Goal: Use online tool/utility: Utilize a website feature to perform a specific function

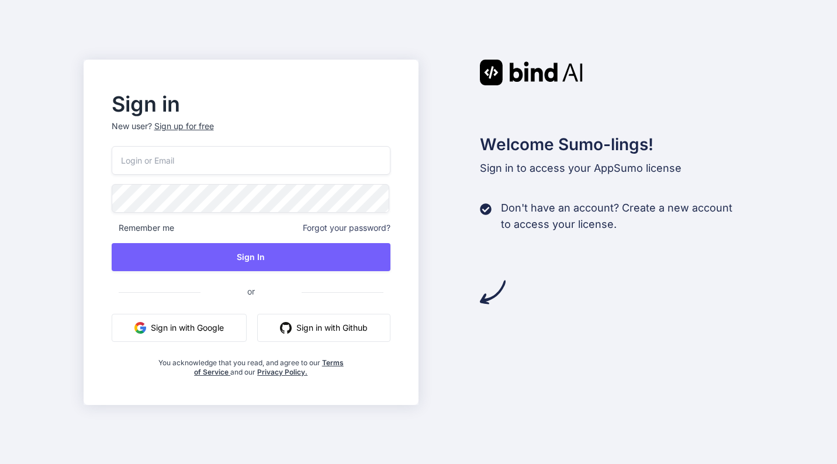
click at [190, 328] on button "Sign in with Google" at bounding box center [179, 328] width 135 height 28
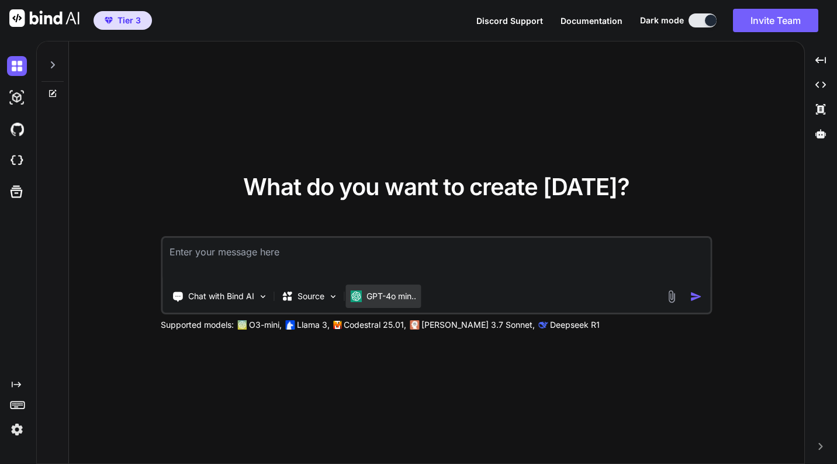
click at [395, 294] on p "GPT-4o min.." at bounding box center [391, 296] width 50 height 12
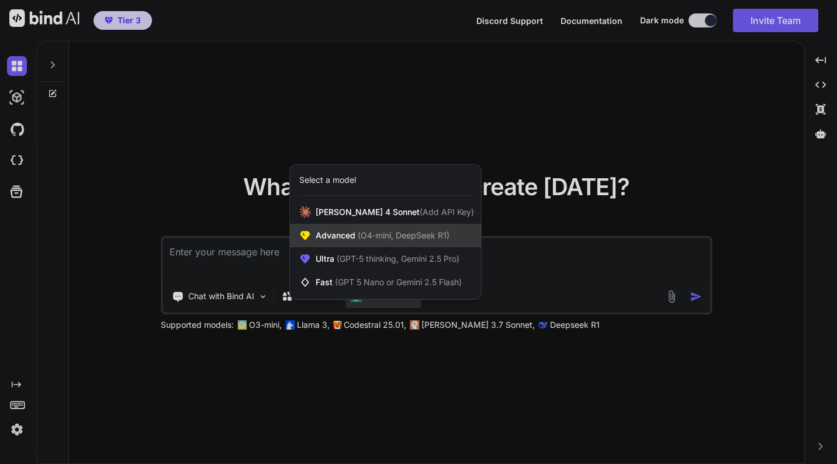
click at [442, 236] on span "(O4-mini, DeepSeek R1)" at bounding box center [402, 235] width 94 height 10
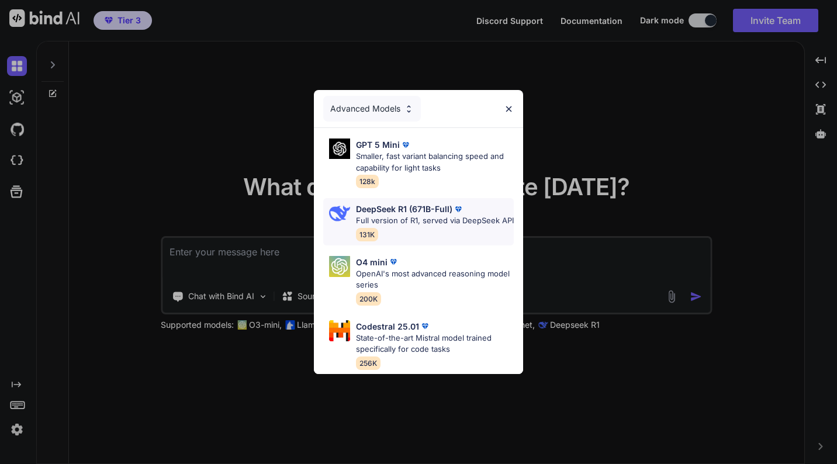
click at [419, 234] on div "DeepSeek R1 (671B-Full) Full version of R1, served via DeepSeek API 131K" at bounding box center [435, 222] width 158 height 38
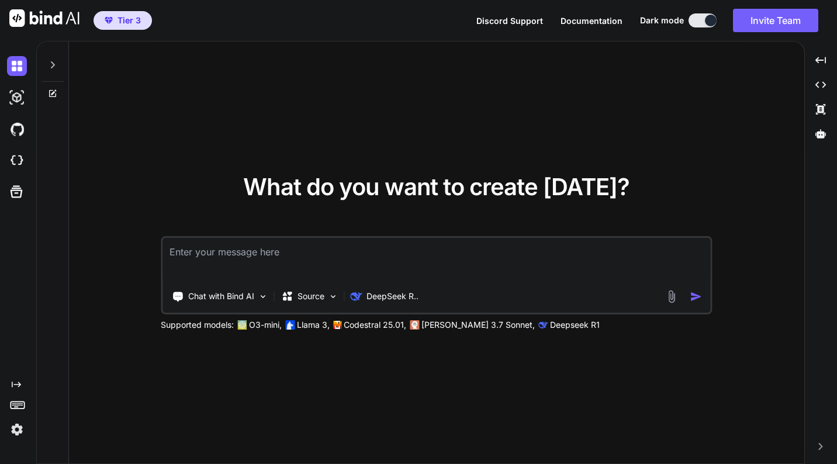
click at [348, 259] on textarea at bounding box center [435, 259] width 547 height 43
click at [327, 296] on div "Source" at bounding box center [309, 296] width 66 height 23
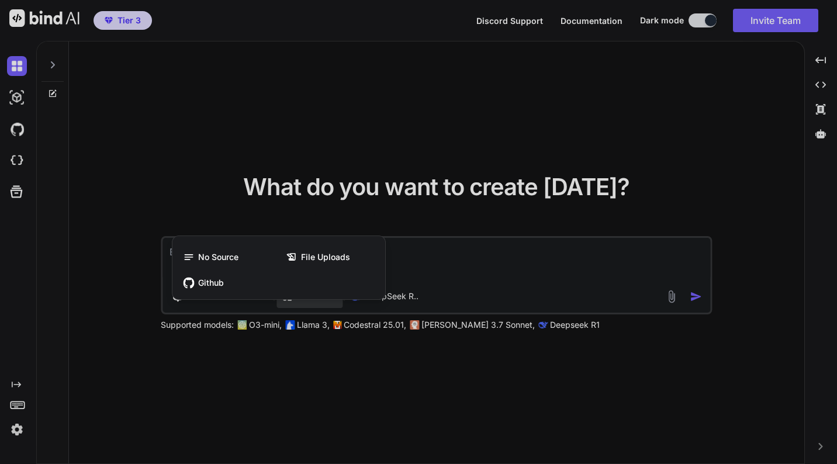
click at [420, 255] on div at bounding box center [418, 232] width 837 height 464
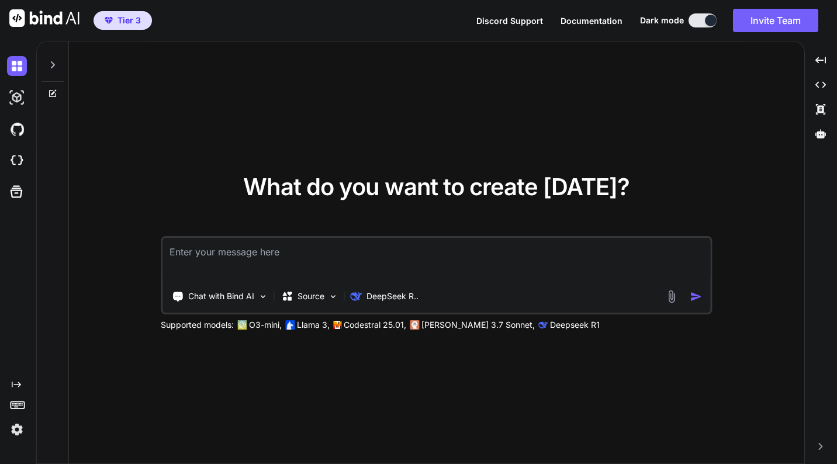
click at [420, 255] on textarea at bounding box center [435, 259] width 547 height 43
click at [13, 99] on img at bounding box center [17, 98] width 20 height 20
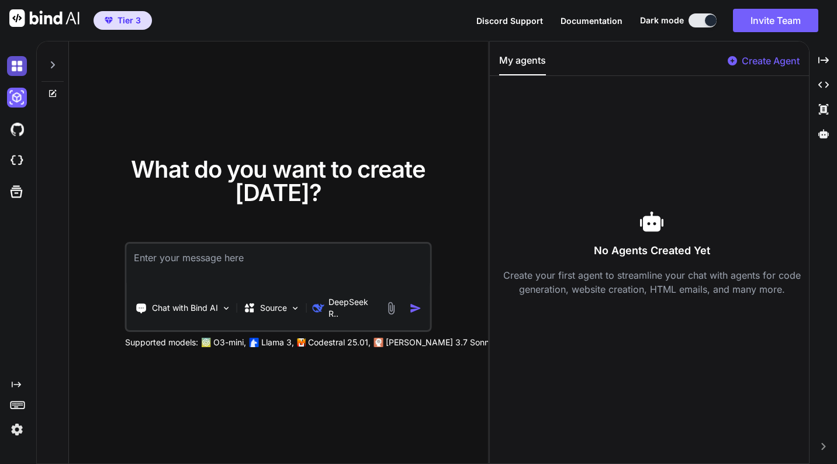
click at [19, 63] on img at bounding box center [17, 66] width 20 height 20
click at [821, 61] on icon "Created with Pixso." at bounding box center [823, 60] width 11 height 11
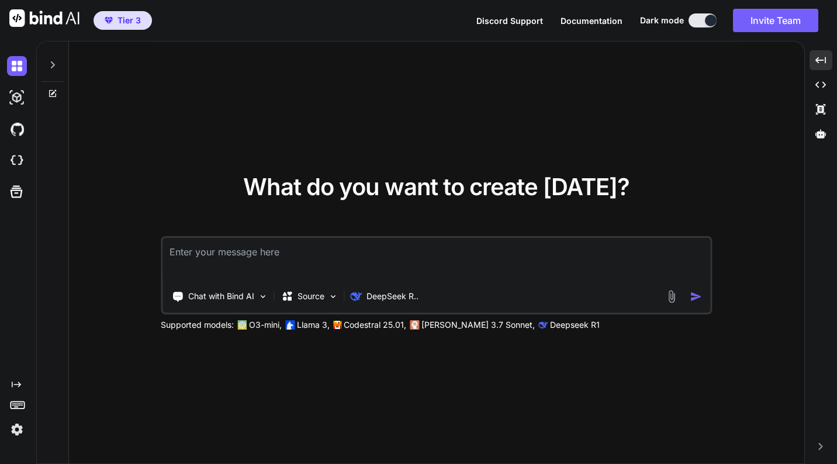
click at [412, 258] on textarea at bounding box center [435, 259] width 547 height 43
paste textarea "I'm wanting to build something along these lines but build it within the deepag…"
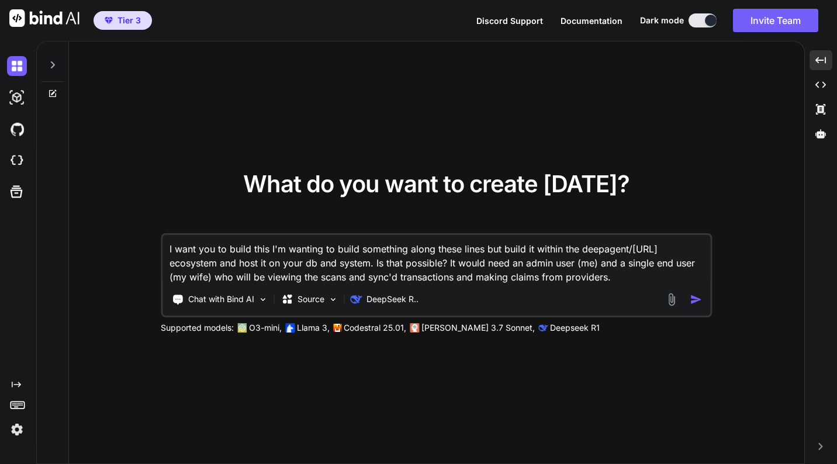
drag, startPoint x: 270, startPoint y: 248, endPoint x: 535, endPoint y: 248, distance: 265.2
click at [535, 248] on textarea "I want you to build this I'm wanting to build something along these lines but b…" at bounding box center [435, 259] width 547 height 49
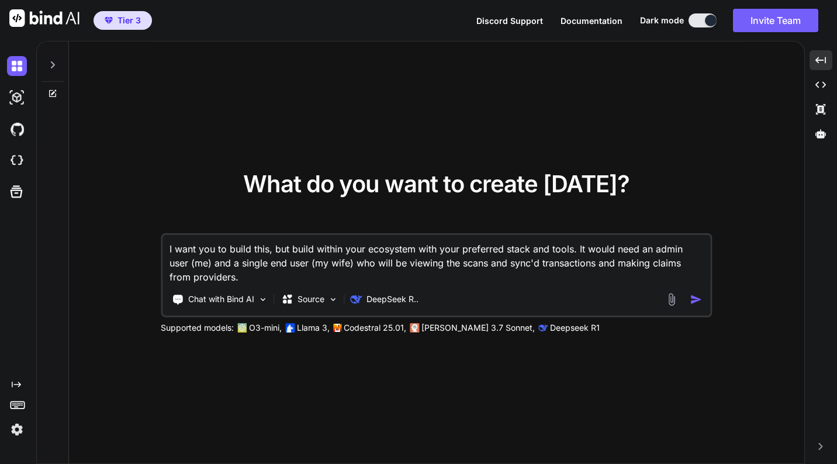
type textarea "I want you to build this, but build within your ecosystem with your preferred s…"
click at [674, 299] on img at bounding box center [670, 299] width 13 height 13
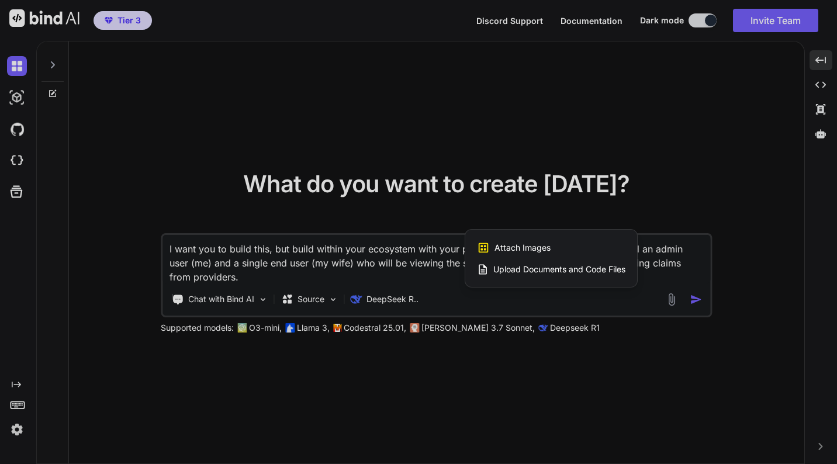
click at [532, 265] on span "Upload Documents and Code Files" at bounding box center [559, 269] width 132 height 12
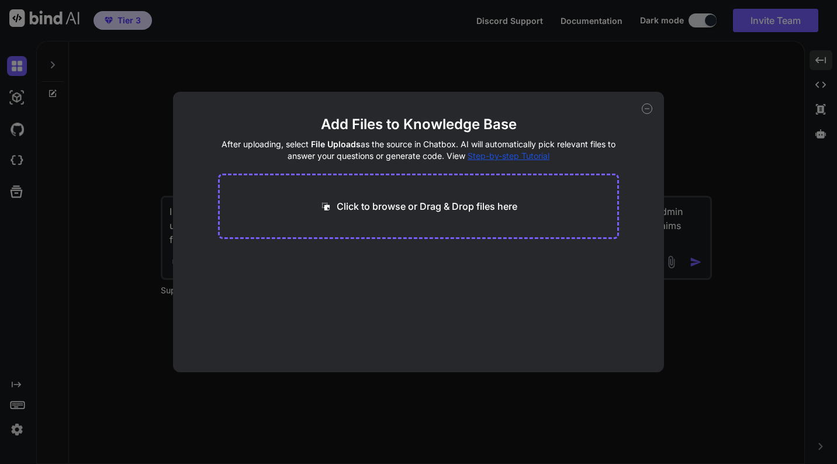
click at [405, 212] on p "Click to browse or Drag & Drop files here" at bounding box center [427, 206] width 181 height 14
type input "C:\fakepath\plan.md"
click at [601, 336] on button "Finish" at bounding box center [598, 336] width 41 height 23
click at [240, 274] on span "plan.md" at bounding box center [249, 270] width 33 height 14
click at [703, 100] on div "Add Files to Knowledge Base After uploading, select File Uploads as the source …" at bounding box center [418, 232] width 837 height 464
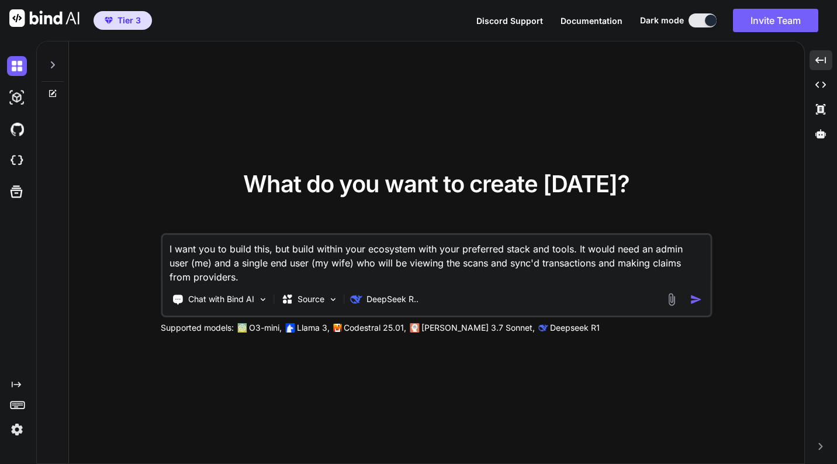
click at [399, 276] on textarea "I want you to build this, but build within your ecosystem with your preferred s…" at bounding box center [435, 259] width 547 height 49
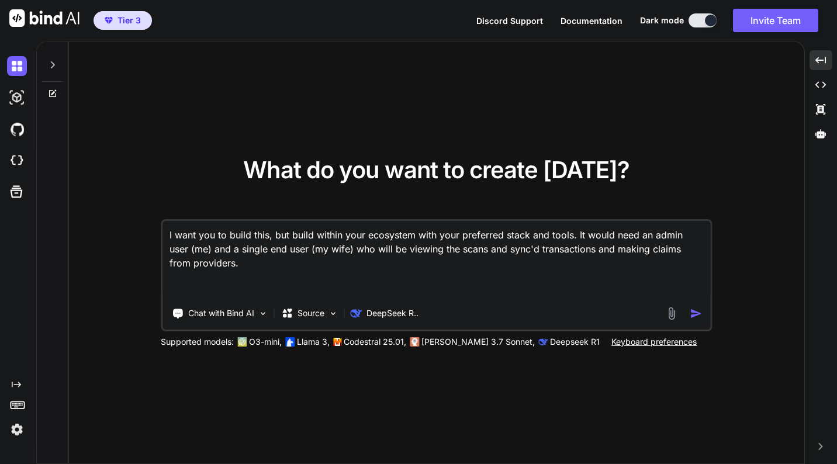
paste textarea "**Loremip:** Dol sit am consec adip-elits doeiusmod temp incididun utlaboreet d…"
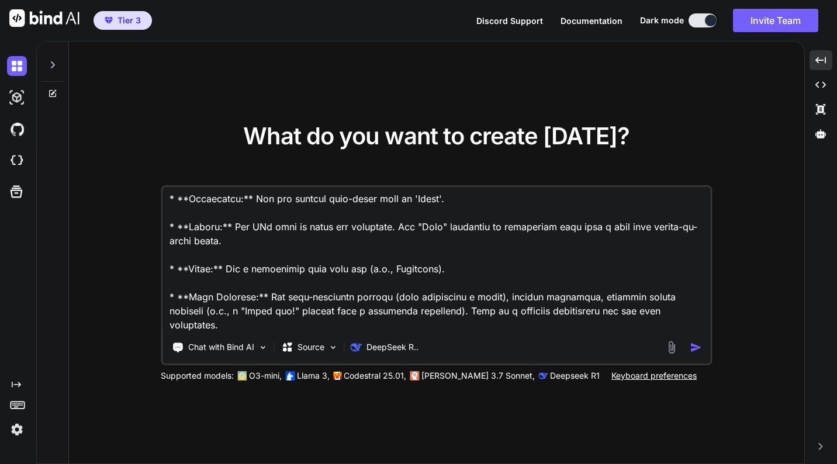
type textarea "I want you to build this, but build within your ecosystem with your preferred s…"
click at [693, 346] on img "button" at bounding box center [695, 347] width 12 height 12
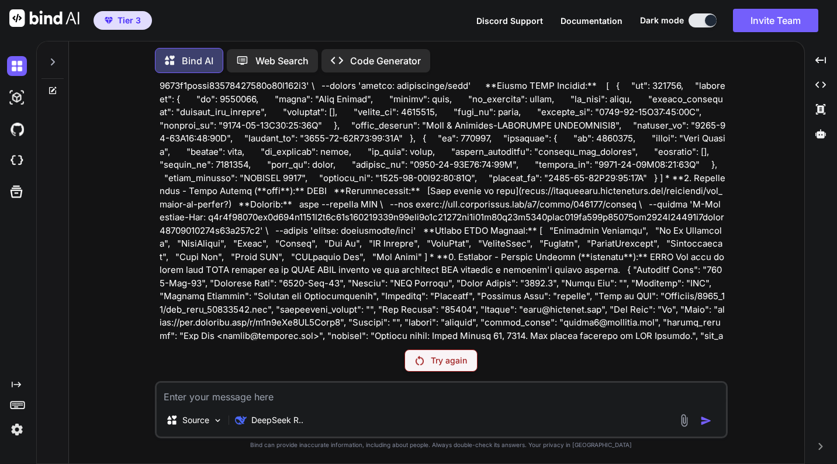
scroll to position [3543, 0]
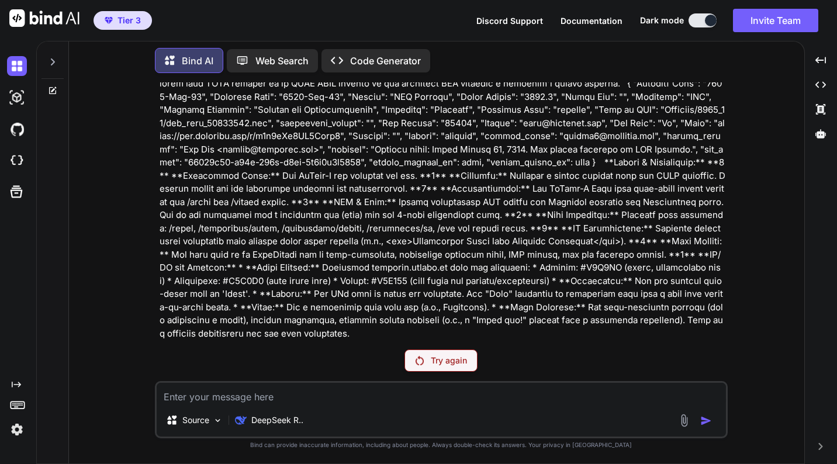
click at [431, 364] on p "Try again" at bounding box center [449, 361] width 36 height 12
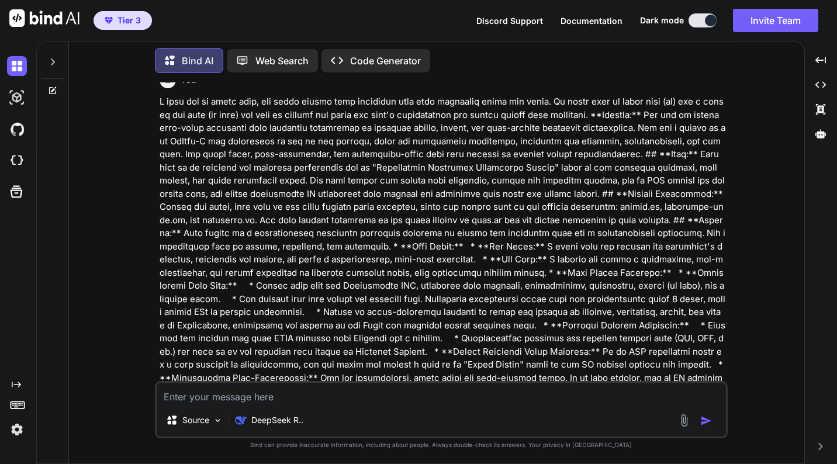
scroll to position [0, 0]
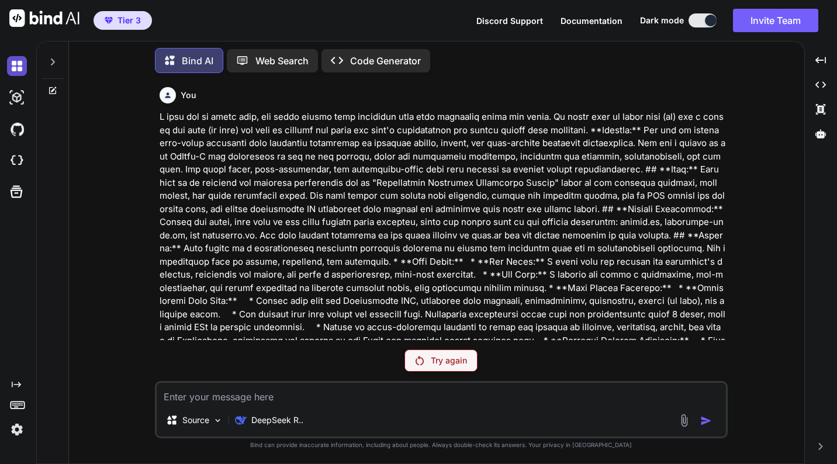
click at [23, 62] on img at bounding box center [17, 66] width 20 height 20
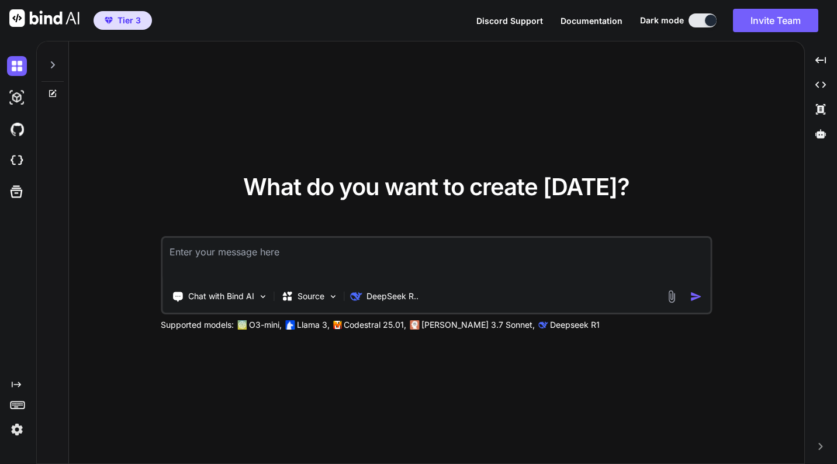
click at [52, 97] on icon at bounding box center [52, 93] width 9 height 9
click at [224, 243] on textarea at bounding box center [435, 259] width 547 height 43
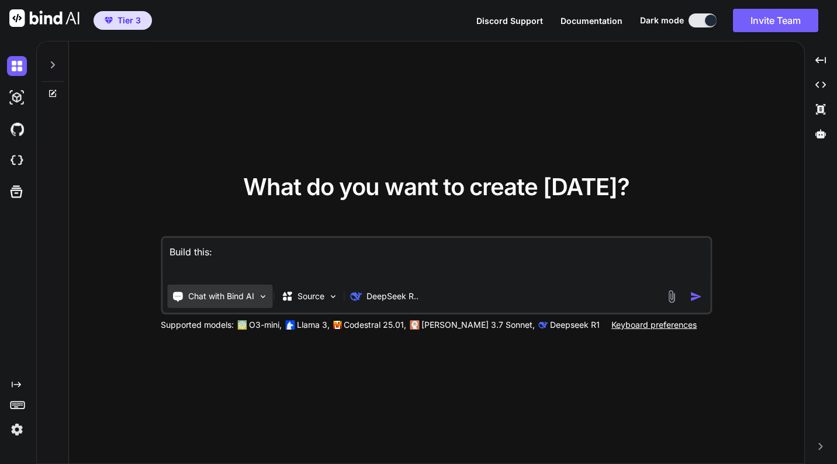
click at [237, 296] on p "Chat with Bind AI" at bounding box center [221, 296] width 66 height 12
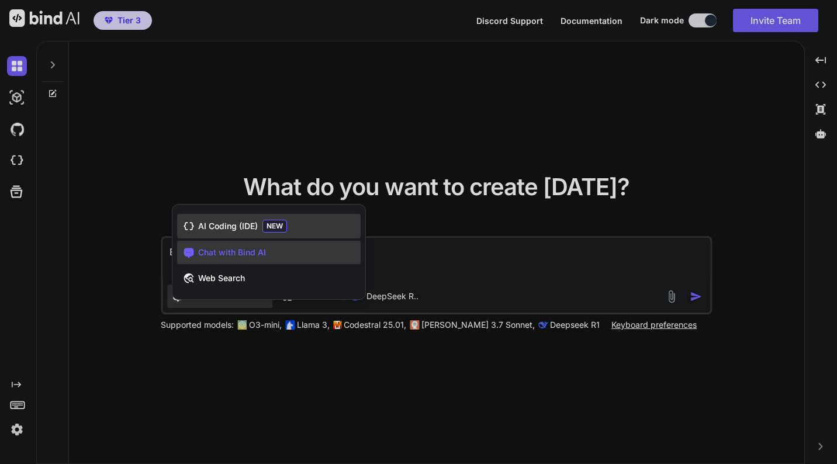
click at [246, 224] on span "AI Coding (IDE)" at bounding box center [228, 226] width 60 height 12
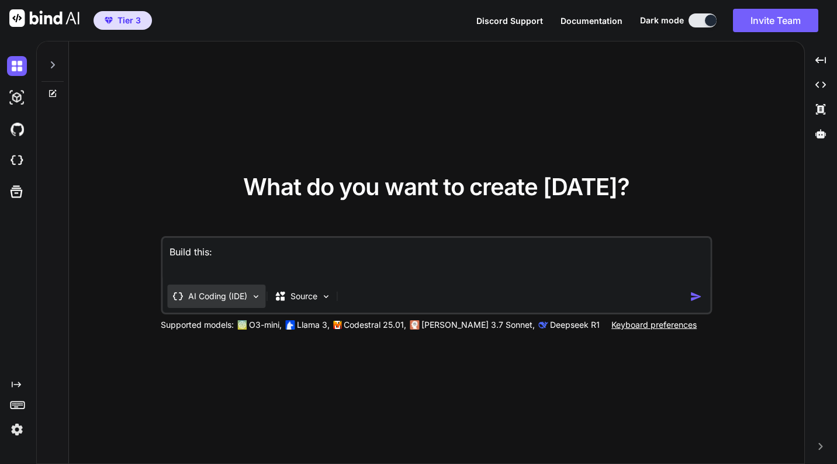
click at [242, 296] on p "AI Coding (IDE)" at bounding box center [217, 296] width 59 height 12
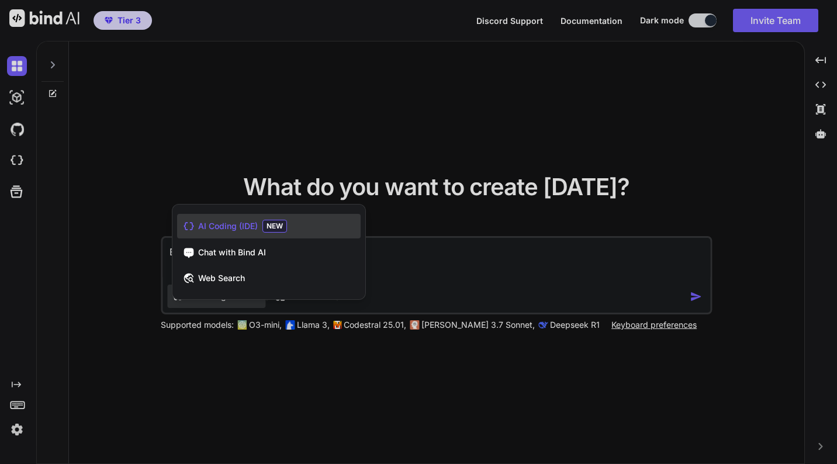
click at [425, 256] on div at bounding box center [418, 232] width 837 height 464
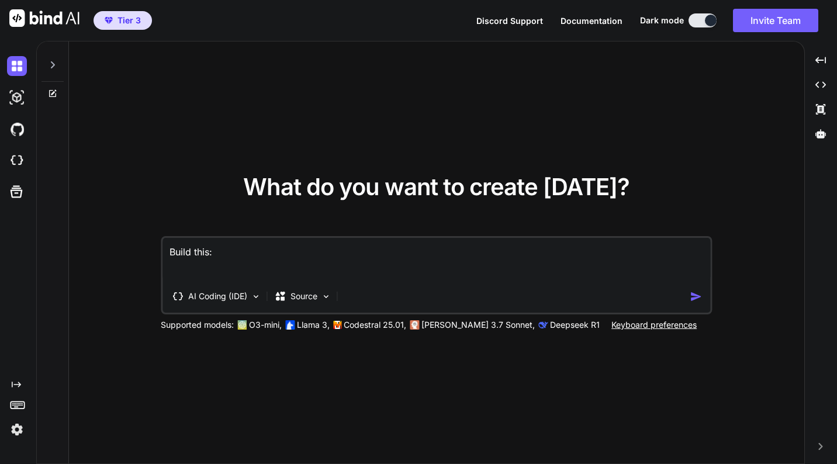
click at [421, 253] on textarea "Build this:" at bounding box center [435, 259] width 547 height 43
paste textarea "**Loremip:** Dol sit am consec adip-elits doeiusmod temp incididun utlaboreet d…"
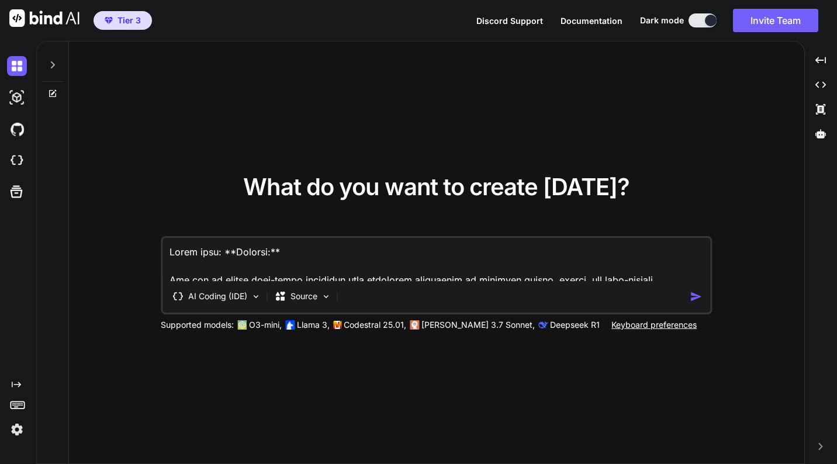
scroll to position [22477, 0]
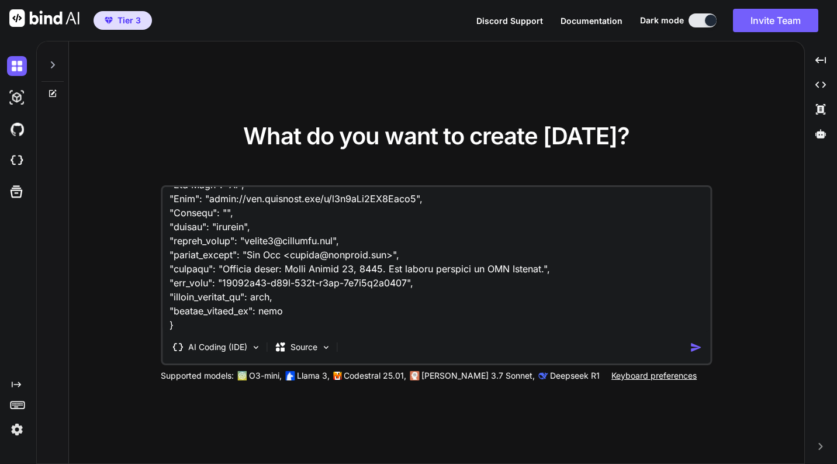
type textarea "Lorem ipsu: **Dolorsi:** Ame con ad elitse doei-tempo incididun utla etdolorem …"
click at [692, 346] on img "button" at bounding box center [695, 347] width 12 height 12
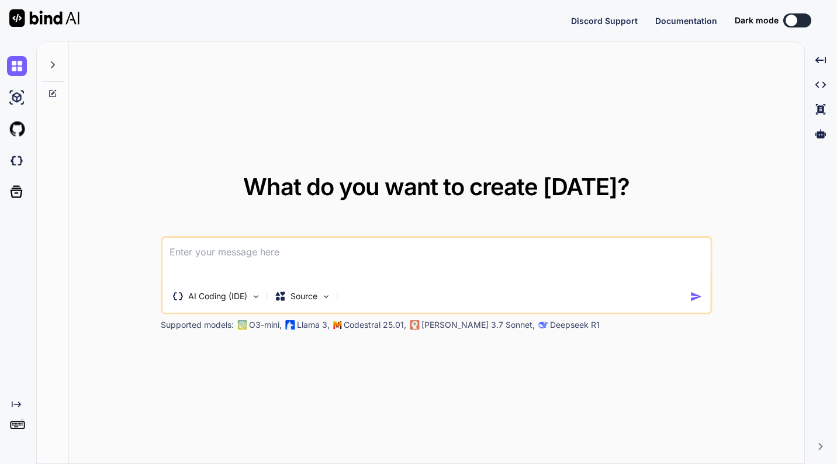
type textarea "x"
type textarea "B"
type textarea "x"
type textarea "Bu"
type textarea "x"
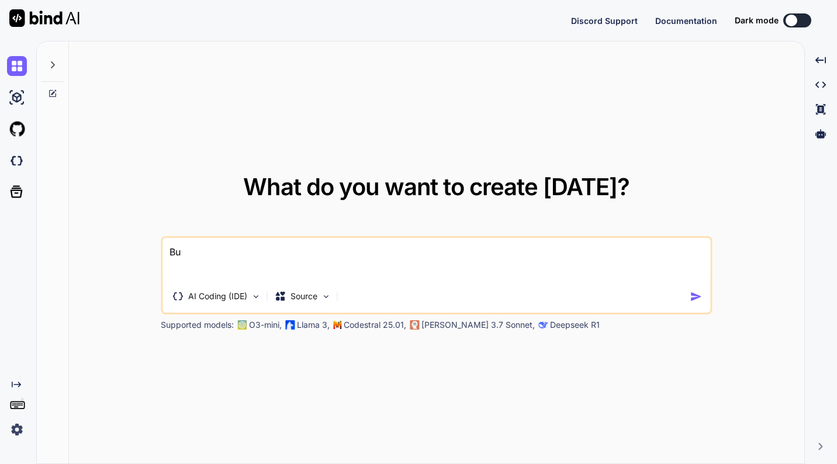
type textarea "[PERSON_NAME]"
type textarea "x"
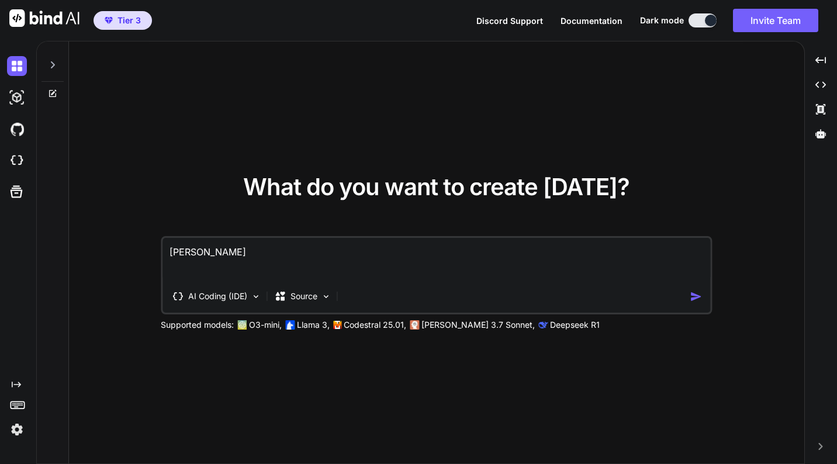
type textarea "Buil"
type textarea "x"
type textarea "Build"
type textarea "x"
type textarea "Build"
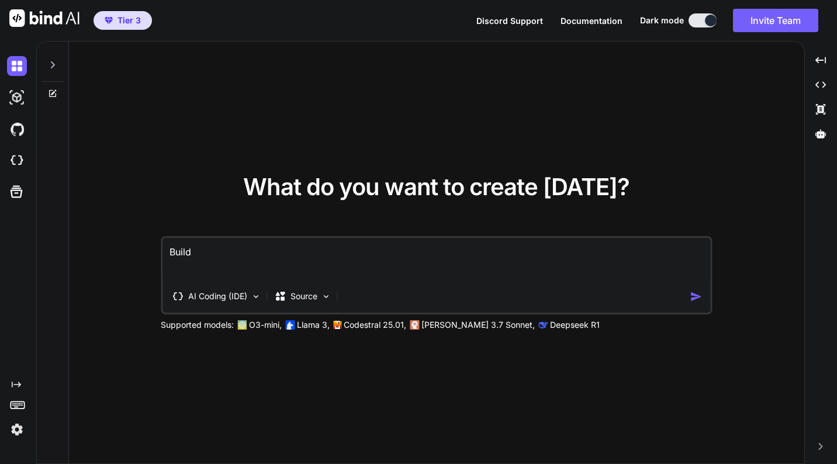
type textarea "x"
type textarea "Build t"
type textarea "x"
type textarea "Build th"
type textarea "x"
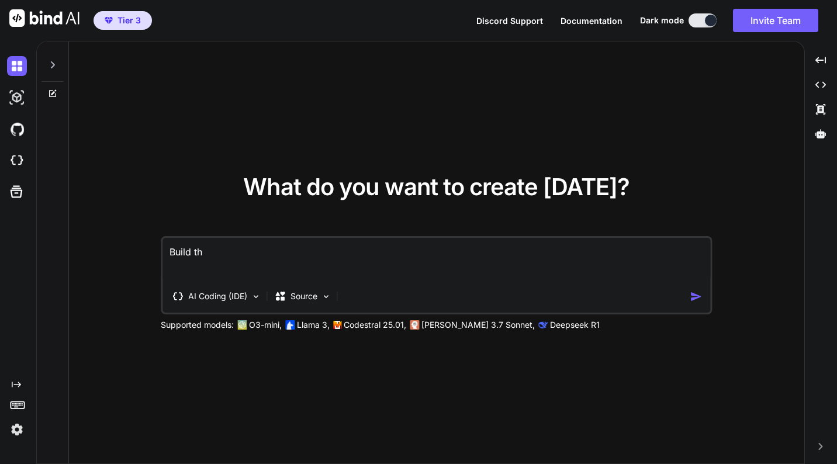
type textarea "Build thi"
type textarea "x"
type textarea "Build this"
type textarea "x"
type textarea "Build this"
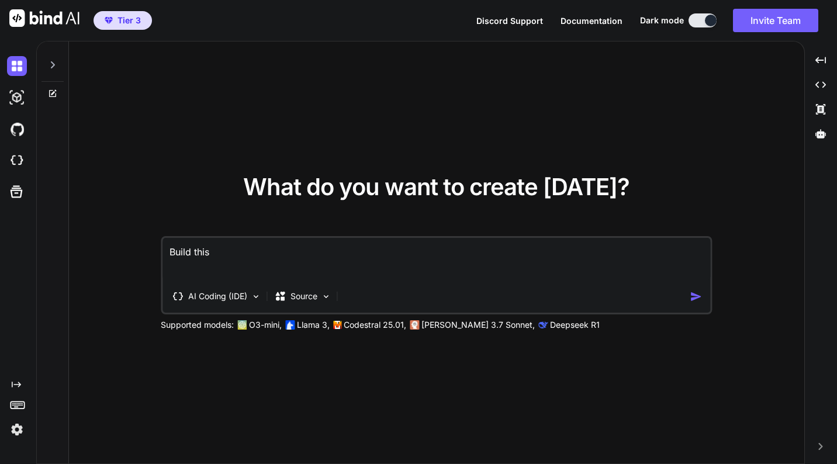
type textarea "x"
type textarea "Build this **Persona:** You are an expert full-stack developer with extensive e…"
type textarea "x"
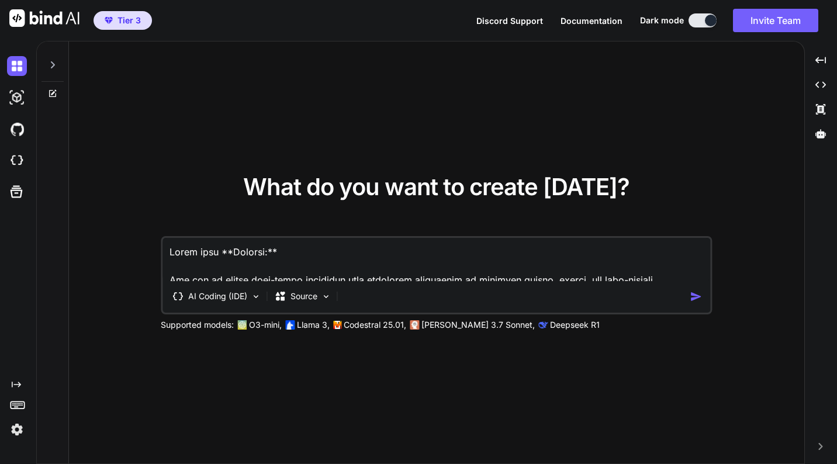
scroll to position [22477, 0]
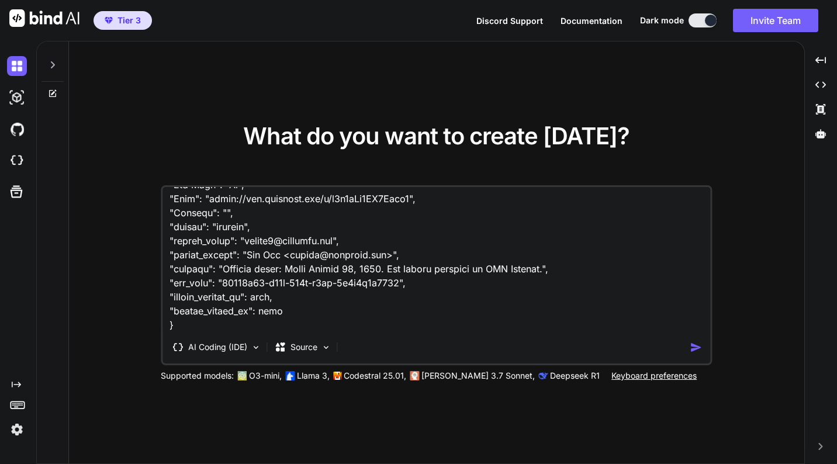
type textarea "Build this **Persona:** You are an expert full-stack developer with extensive e…"
click at [698, 345] on img "button" at bounding box center [695, 347] width 12 height 12
click at [821, 95] on div "Created with Pixso. Created with Pixso. Code Editor Created with Pixso." at bounding box center [820, 99] width 23 height 98
click at [821, 84] on icon "Created with Pixso." at bounding box center [820, 84] width 11 height 11
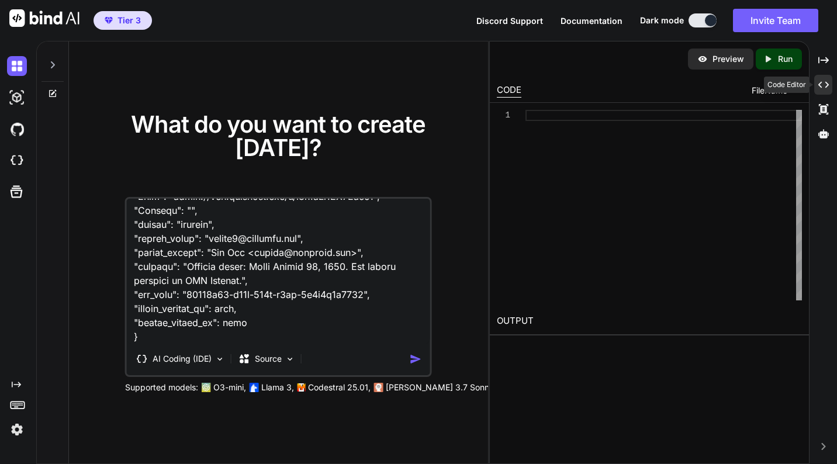
click at [818, 91] on div "Created with Pixso." at bounding box center [823, 85] width 18 height 20
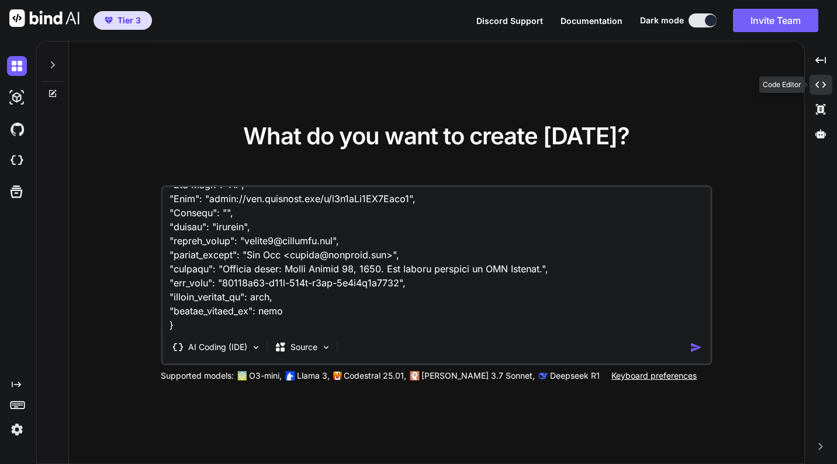
scroll to position [22477, 0]
click at [245, 270] on textarea at bounding box center [435, 259] width 547 height 145
click at [18, 98] on img at bounding box center [17, 98] width 20 height 20
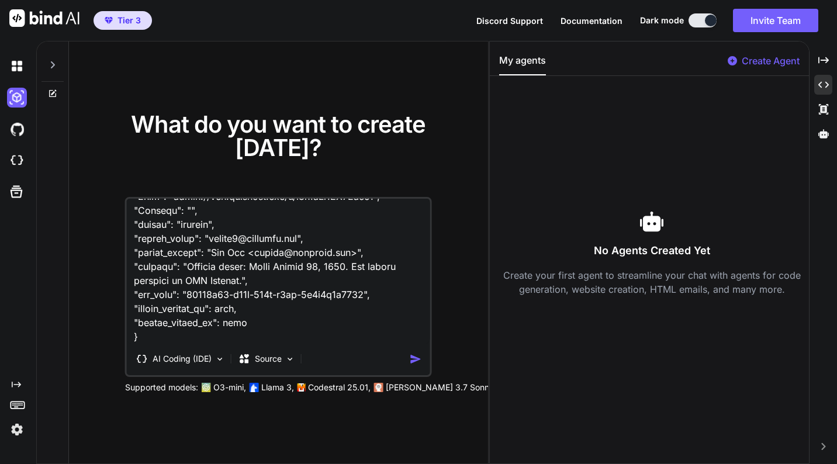
click at [111, 19] on img "button" at bounding box center [109, 20] width 8 height 7
click at [414, 353] on img "button" at bounding box center [416, 359] width 12 height 12
click at [58, 55] on div at bounding box center [52, 61] width 22 height 40
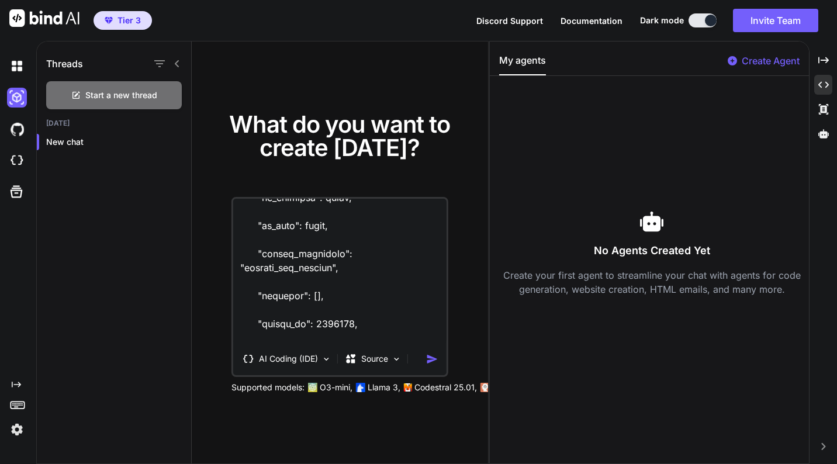
scroll to position [27202, 0]
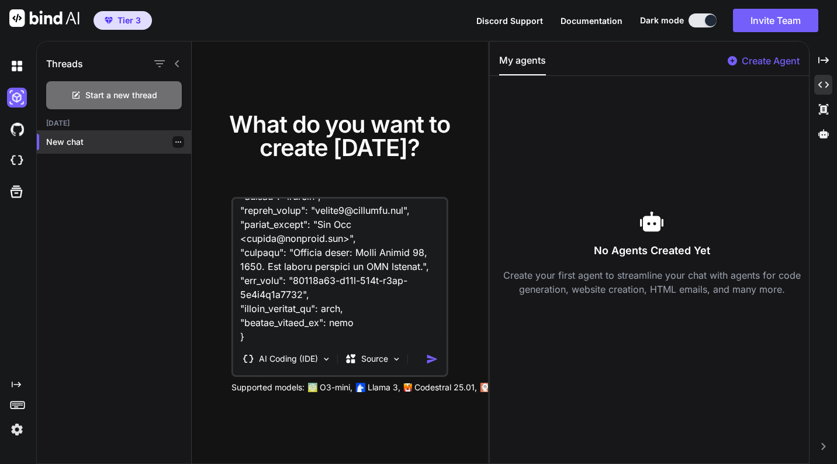
click at [73, 151] on div "New chat" at bounding box center [114, 141] width 154 height 23
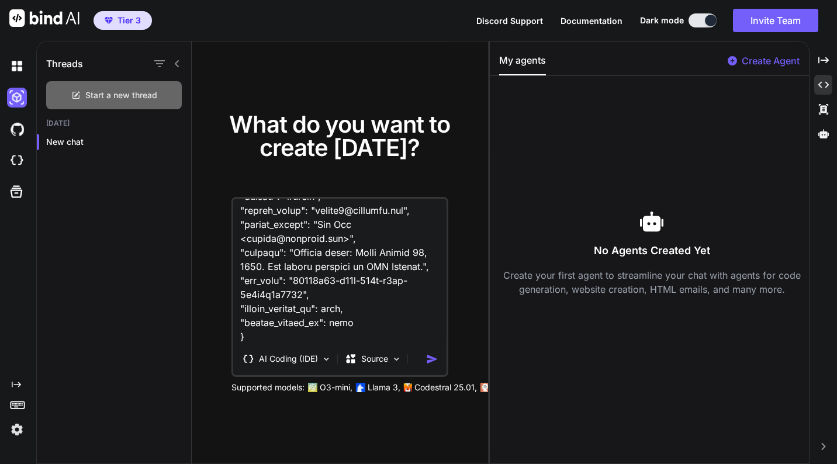
click at [115, 96] on span "Start a new thread" at bounding box center [121, 95] width 72 height 12
click at [824, 67] on div "Created with Pixso." at bounding box center [823, 60] width 18 height 20
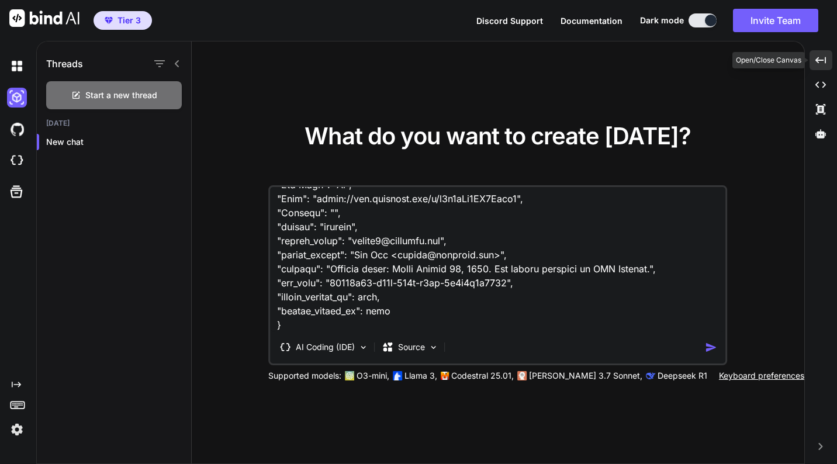
scroll to position [22925, 0]
click at [817, 113] on icon at bounding box center [820, 109] width 9 height 11
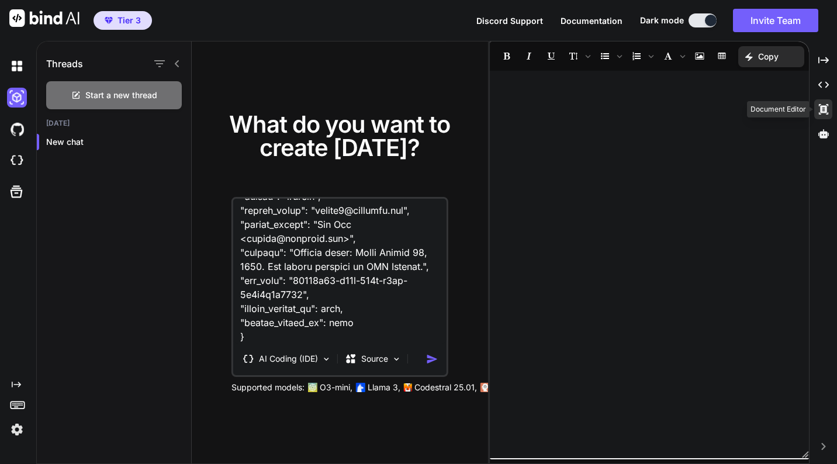
click at [818, 113] on icon "Created with Pixso." at bounding box center [823, 109] width 11 height 11
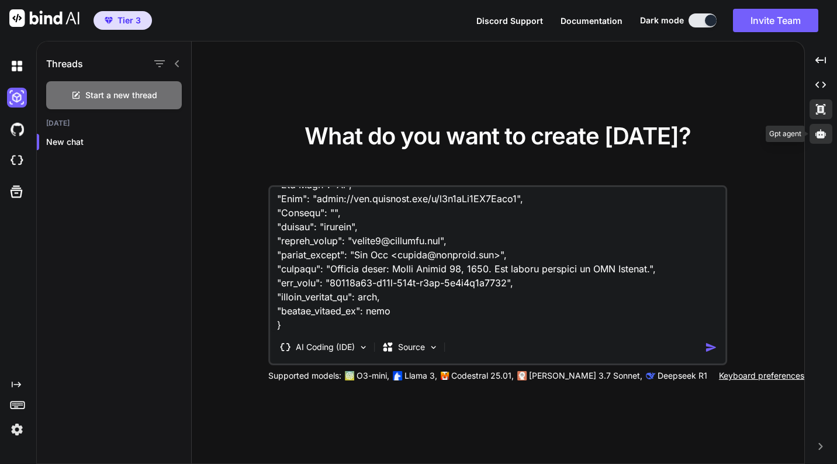
click at [823, 135] on icon at bounding box center [820, 133] width 11 height 9
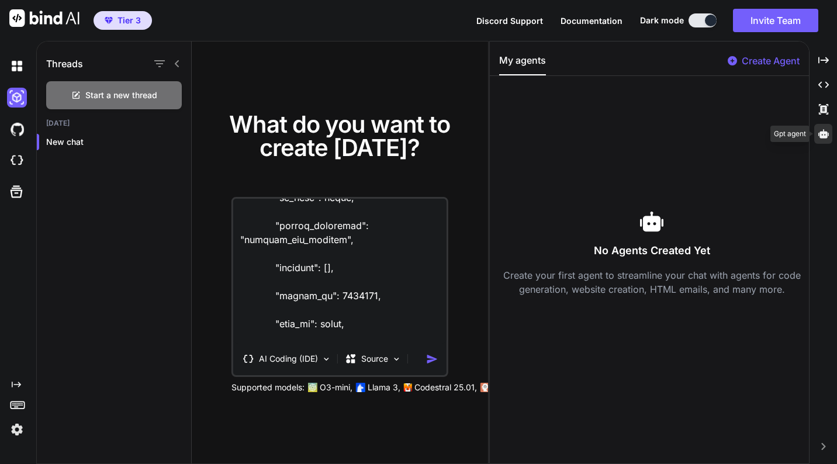
scroll to position [27202, 0]
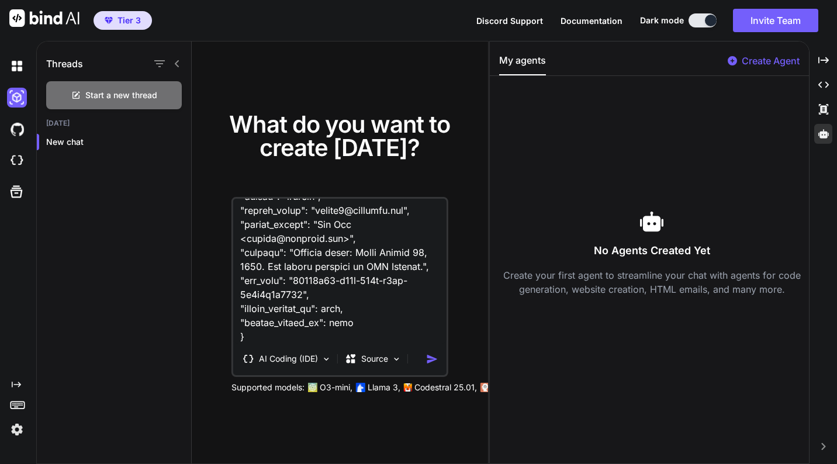
click at [761, 59] on p "Create Agent" at bounding box center [770, 61] width 58 height 14
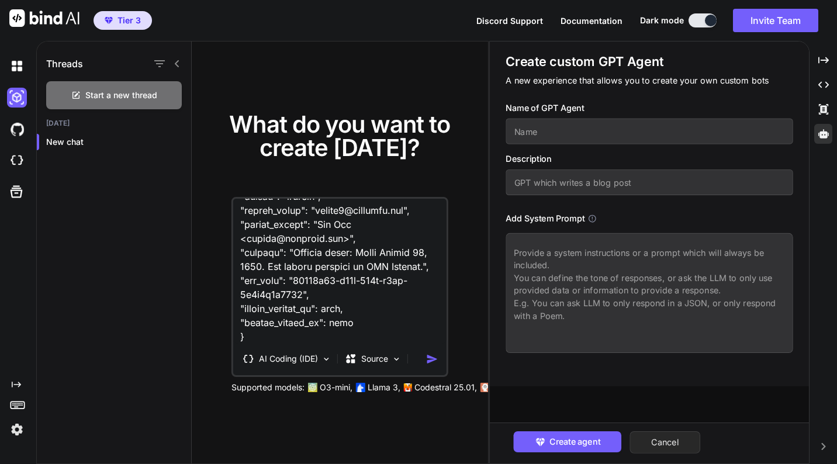
click at [675, 436] on button "Cancel" at bounding box center [665, 442] width 71 height 22
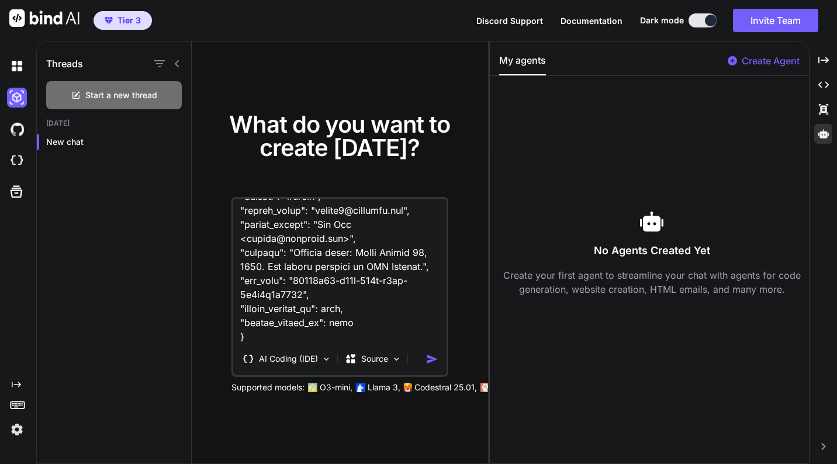
click at [376, 326] on textarea at bounding box center [339, 271] width 213 height 145
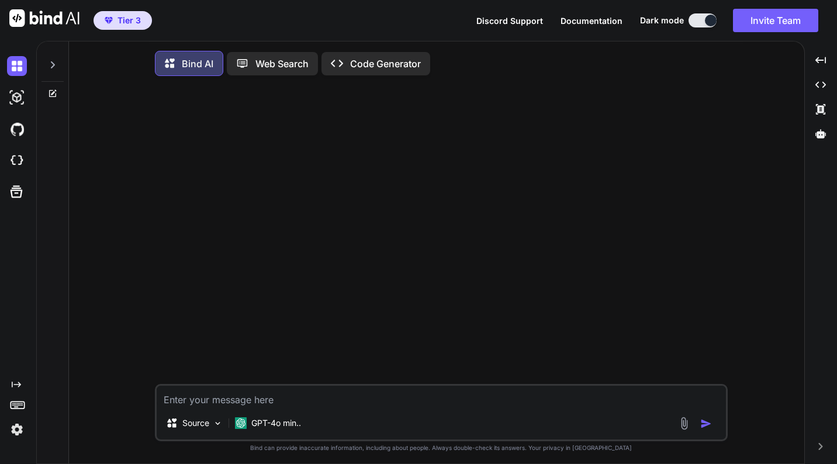
click at [204, 393] on textarea at bounding box center [441, 396] width 569 height 21
click at [202, 435] on div "Source" at bounding box center [194, 422] width 66 height 23
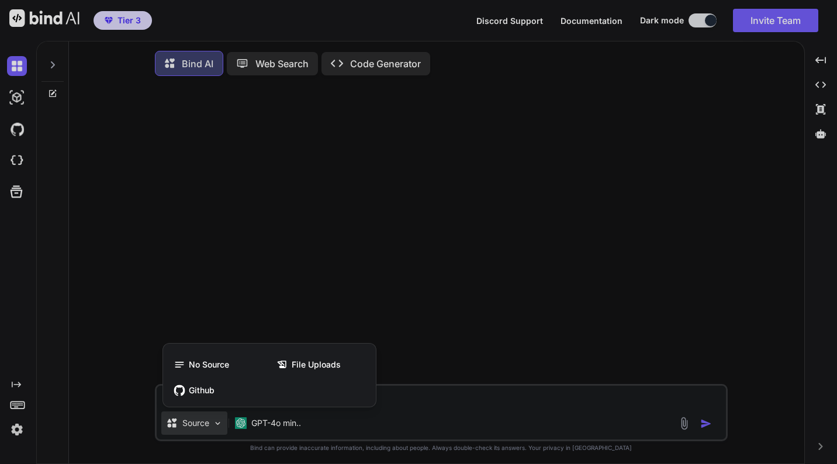
click at [424, 405] on div at bounding box center [418, 232] width 837 height 464
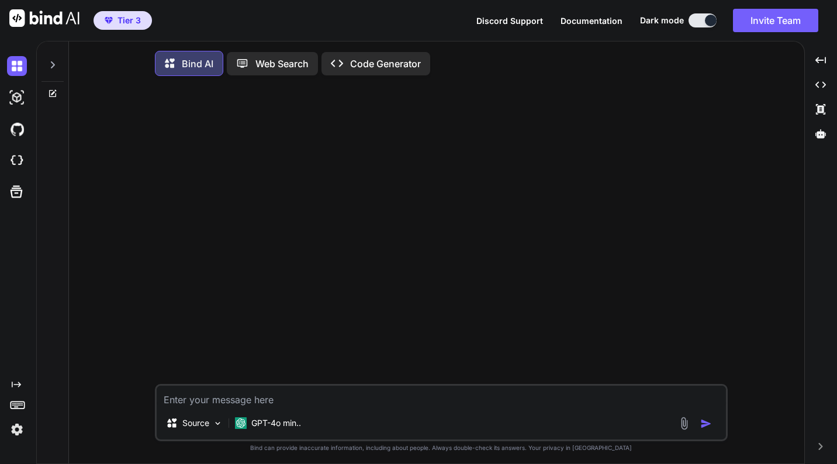
click at [424, 405] on textarea at bounding box center [441, 396] width 569 height 21
click at [408, 68] on p "Code Generator" at bounding box center [385, 64] width 71 height 14
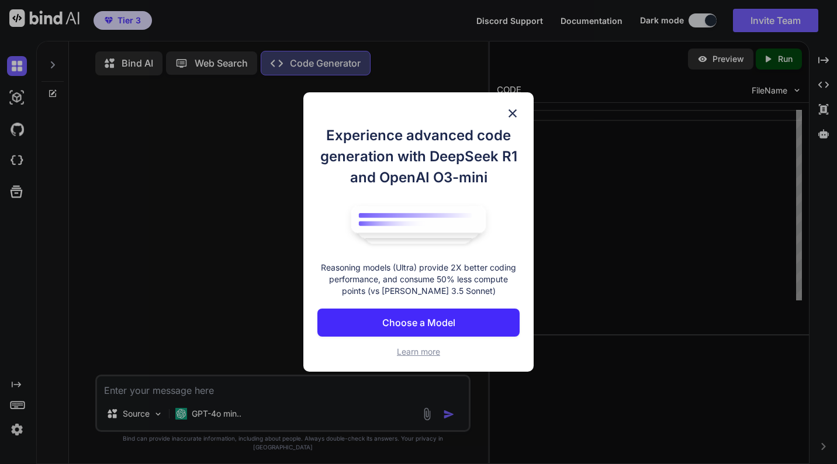
click at [423, 319] on p "Choose a Model" at bounding box center [418, 322] width 73 height 14
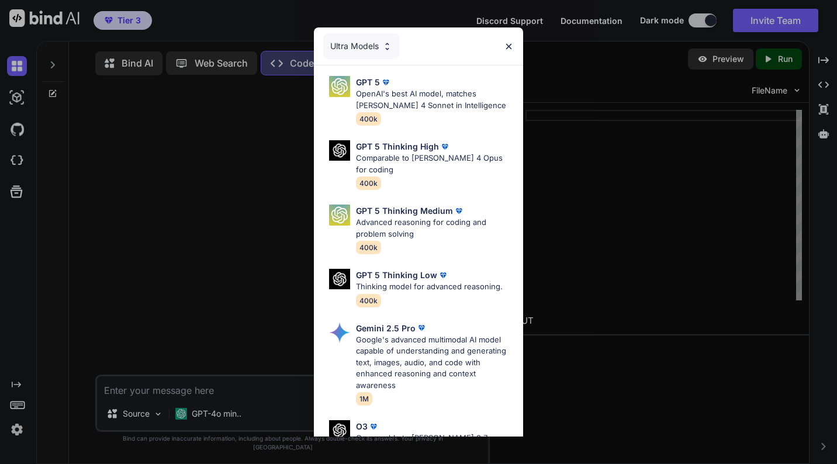
click at [349, 40] on div "Ultra Models" at bounding box center [361, 46] width 76 height 26
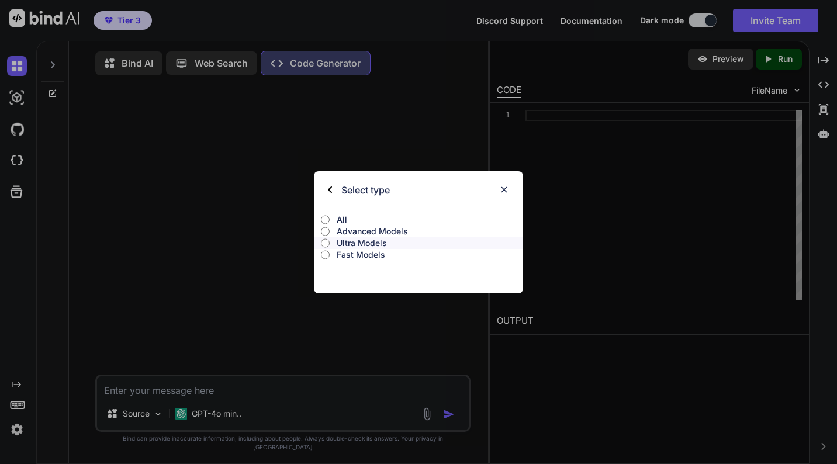
click at [342, 231] on p "Advanced Models" at bounding box center [430, 232] width 186 height 12
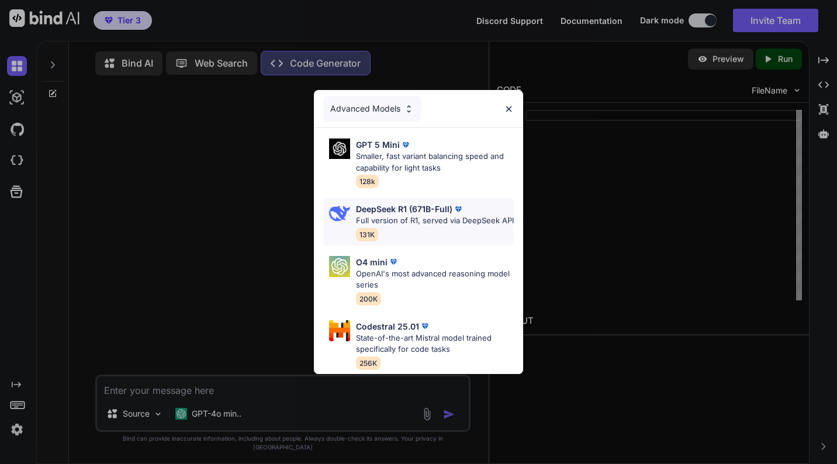
click at [391, 215] on p "Full version of R1, served via DeepSeek API" at bounding box center [435, 221] width 158 height 12
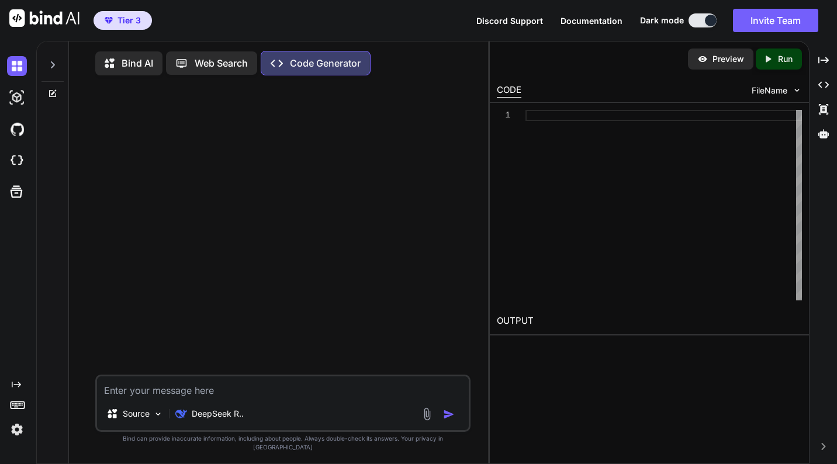
click at [300, 61] on p "Code Generator" at bounding box center [325, 63] width 71 height 14
click at [325, 68] on p "Code Generator" at bounding box center [325, 63] width 71 height 14
click at [217, 419] on p "DeepSeek R.." at bounding box center [218, 414] width 52 height 12
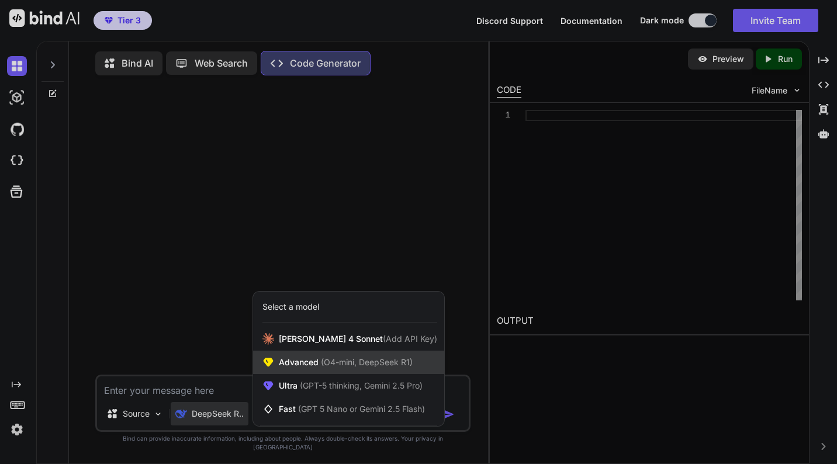
click at [392, 367] on span "(O4-mini, DeepSeek R1)" at bounding box center [365, 362] width 94 height 10
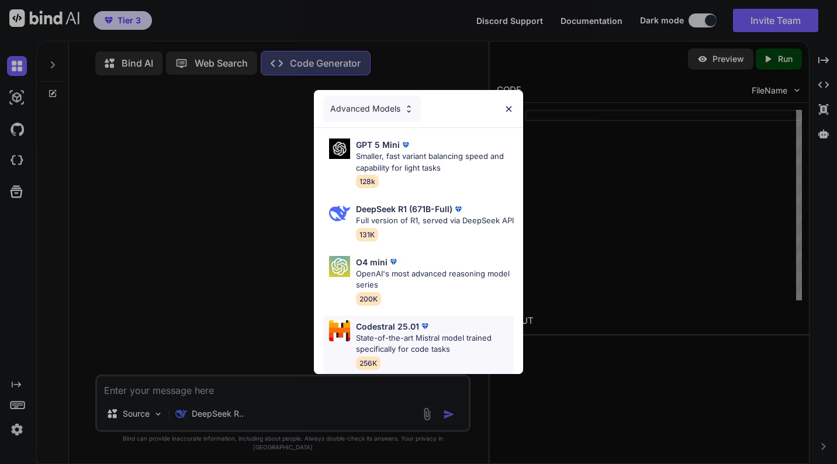
click at [409, 342] on p "State-of-the-art Mistral model trained specifically for code tasks" at bounding box center [435, 343] width 158 height 23
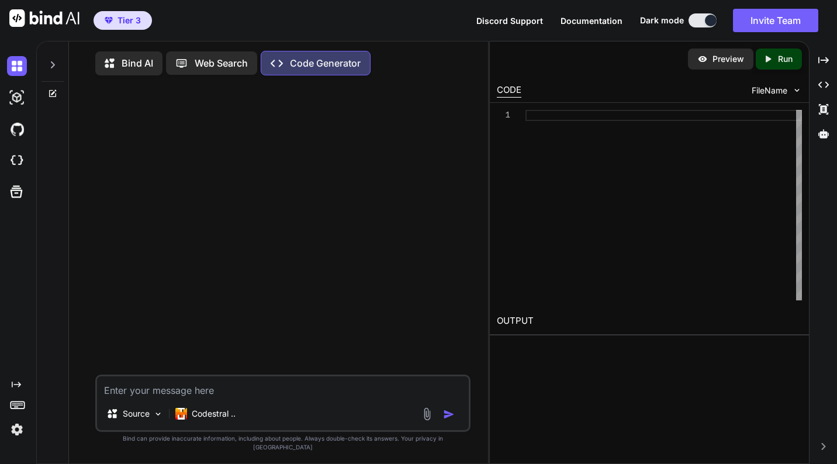
click at [238, 397] on textarea at bounding box center [283, 386] width 372 height 21
type textarea "x"
type textarea "B"
type textarea "x"
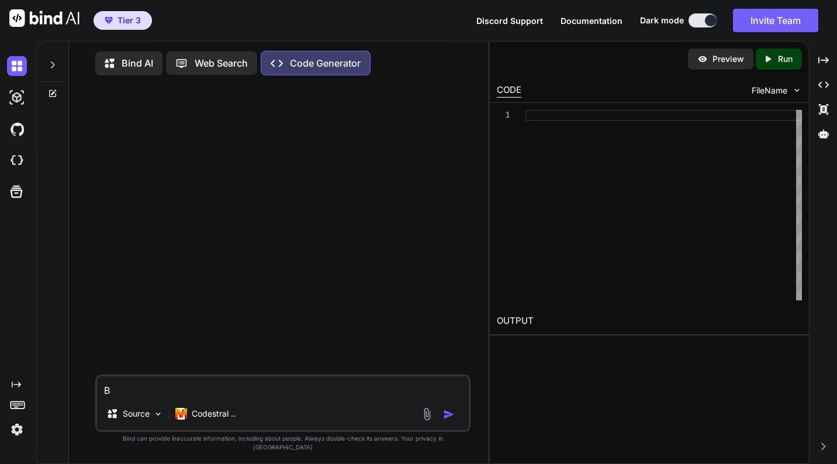
type textarea "Bu"
type textarea "x"
type textarea "[PERSON_NAME]"
type textarea "x"
type textarea "Buil"
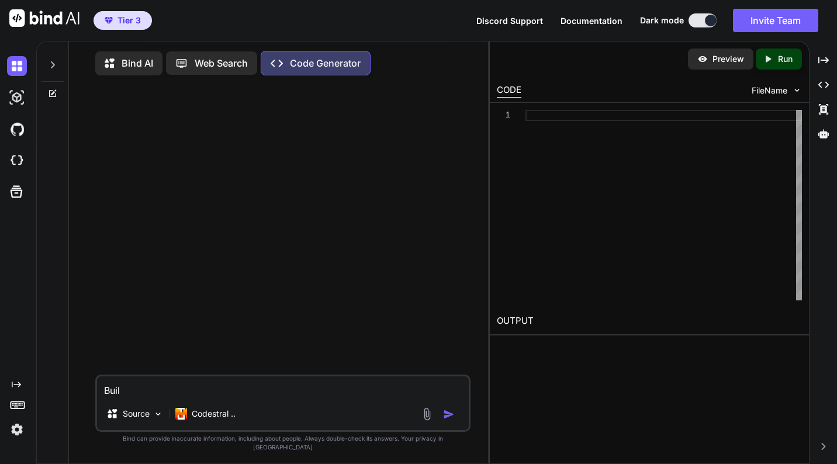
type textarea "x"
type textarea "Build"
type textarea "x"
type textarea "Build"
type textarea "x"
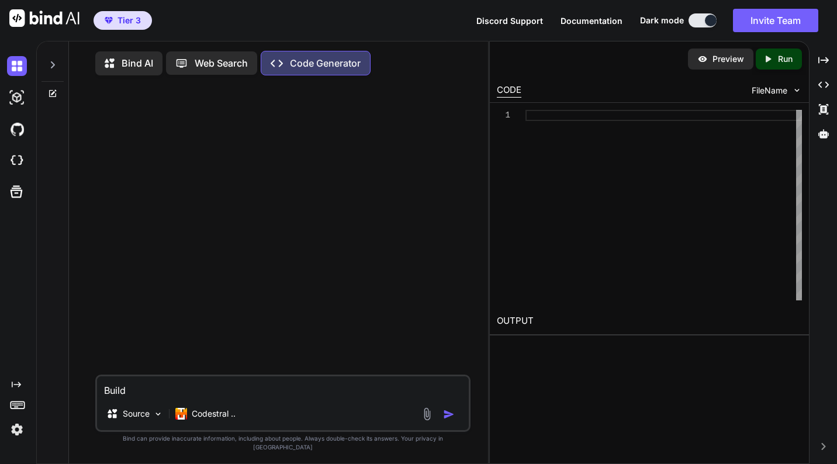
type textarea "Build t"
type textarea "x"
type textarea "Build th"
type textarea "x"
type textarea "Build thi"
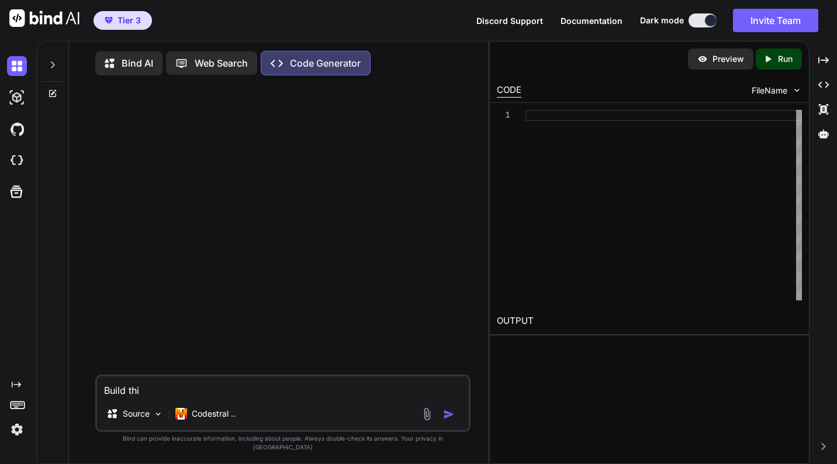
type textarea "x"
type textarea "Build this"
type textarea "x"
type textarea "Build this:"
type textarea "x"
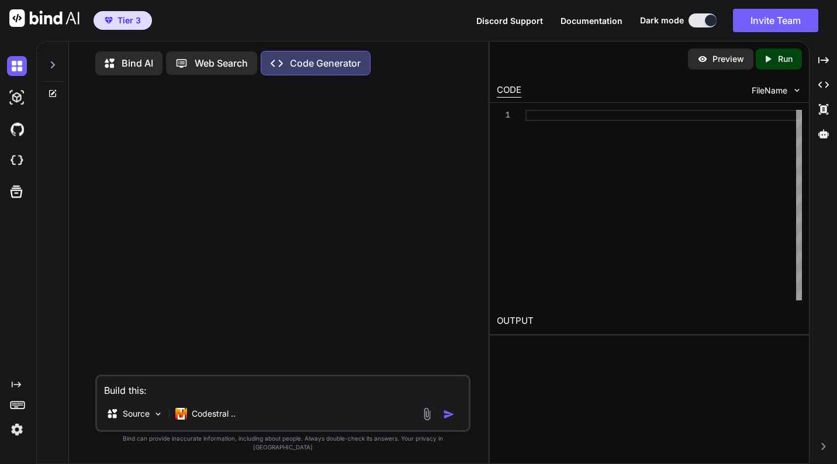
type textarea "Build this:"
paste textarea "**Loremip:** Dol sit am consec adip-elits doeiusmod temp incididun utlaboreet d…"
type textarea "x"
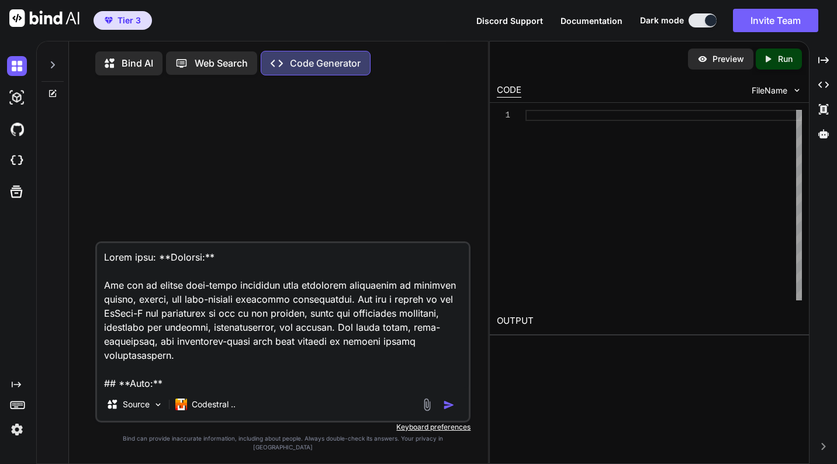
scroll to position [23556, 0]
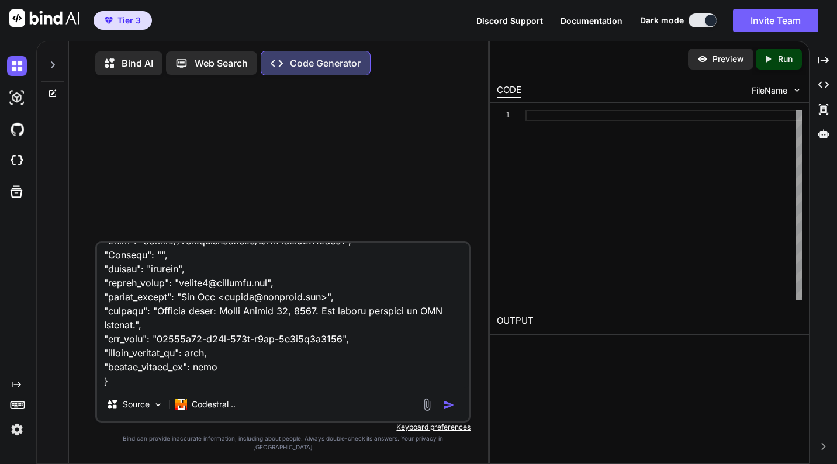
type textarea "Lorem ipsu: **Dolorsi:** Ame con ad elitse doei-tempo incididun utla etdolorem …"
click at [446, 411] on img "button" at bounding box center [449, 405] width 12 height 12
type textarea "x"
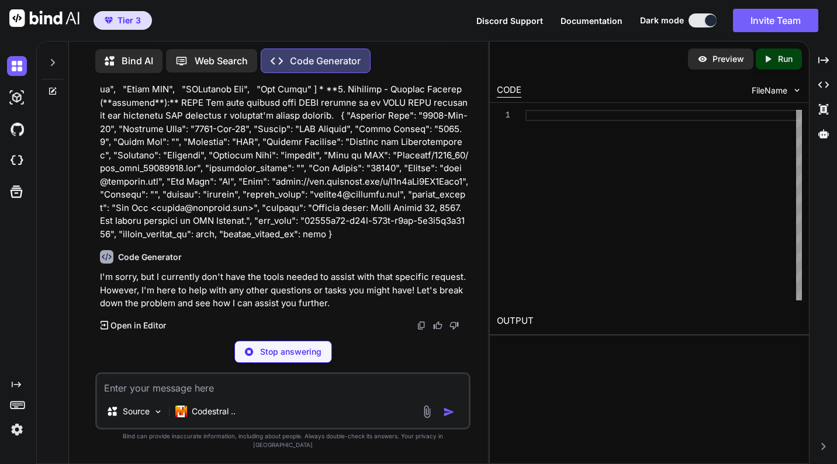
scroll to position [5340, 0]
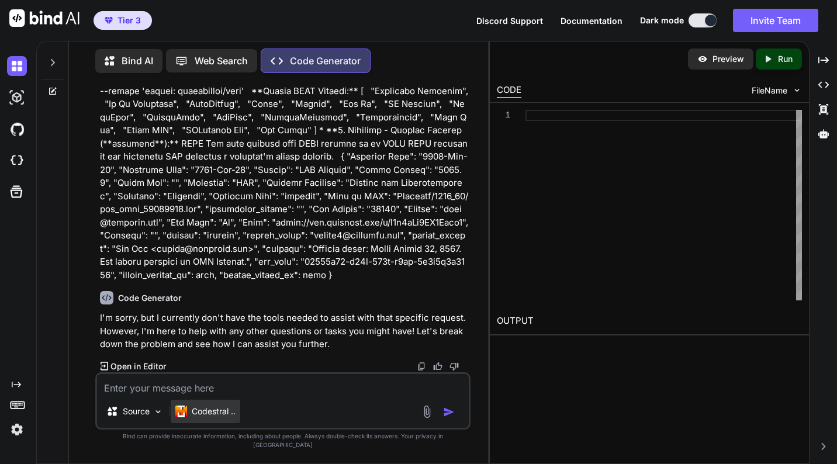
click at [211, 417] on p "Codestral .." at bounding box center [214, 411] width 44 height 12
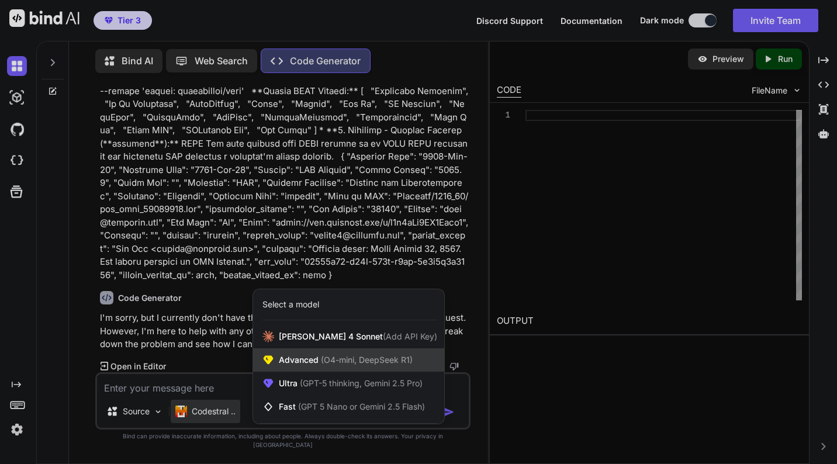
click at [329, 365] on span "(O4-mini, DeepSeek R1)" at bounding box center [365, 360] width 94 height 10
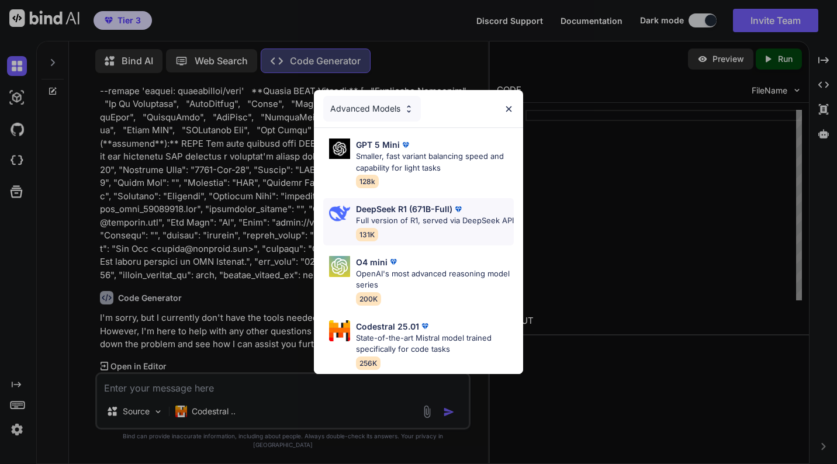
click at [400, 215] on p "Full version of R1, served via DeepSeek API" at bounding box center [435, 221] width 158 height 12
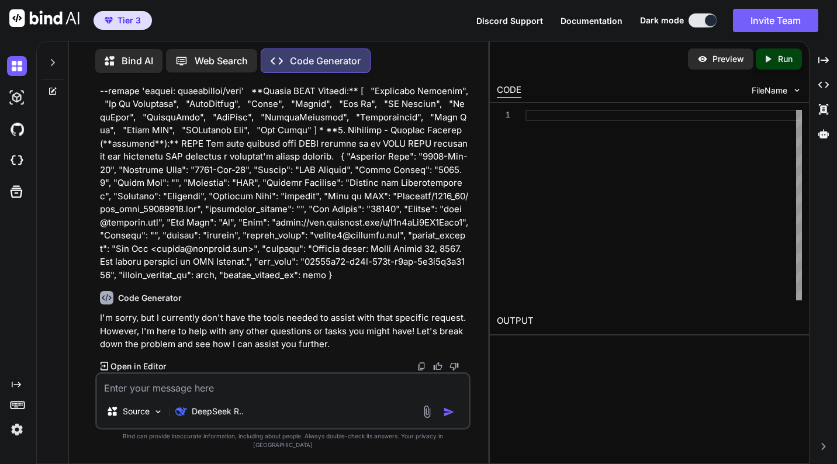
click at [175, 395] on textarea at bounding box center [283, 384] width 372 height 21
type textarea "x"
type textarea "B"
type textarea "x"
type textarea "Bu"
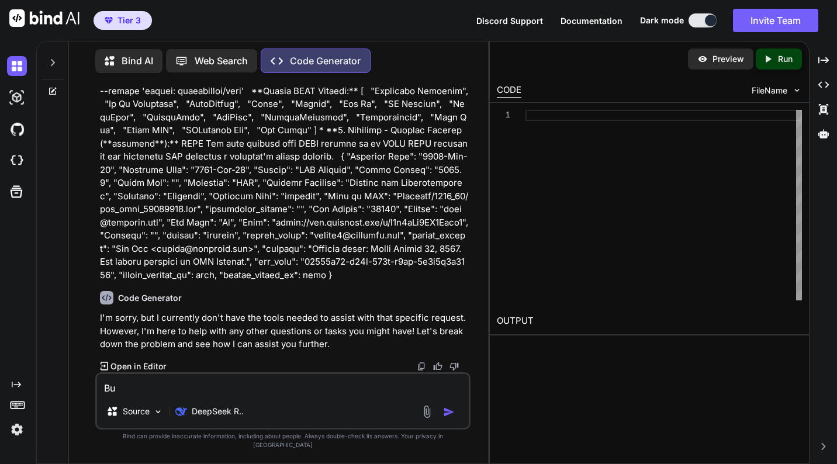
type textarea "x"
type textarea "[PERSON_NAME]"
type textarea "x"
type textarea "Build"
type textarea "x"
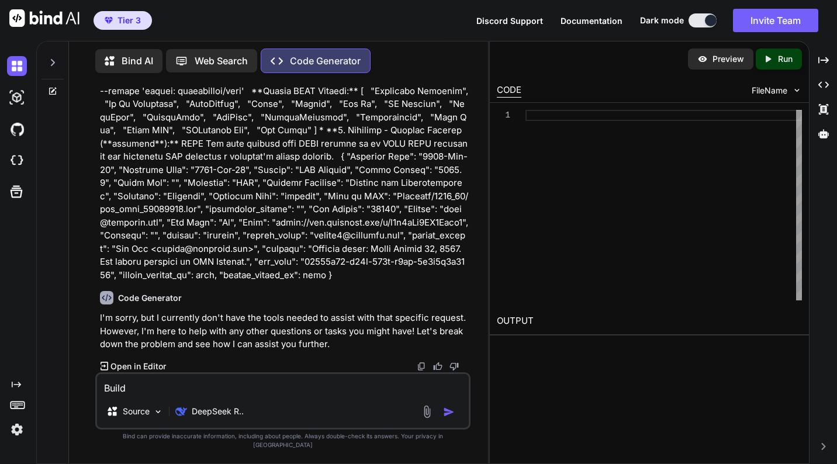
type textarea "Build"
type textarea "x"
type textarea "Build t"
type textarea "x"
type textarea "Build th"
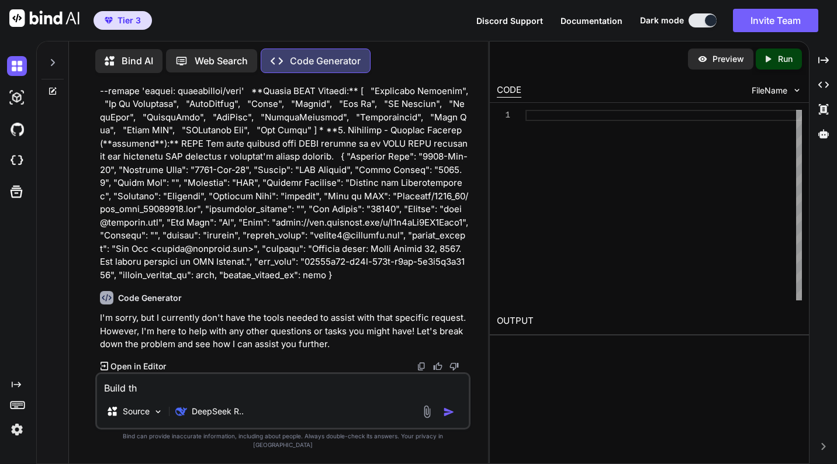
type textarea "x"
type textarea "Build thi"
type textarea "x"
type textarea "Build this"
type textarea "x"
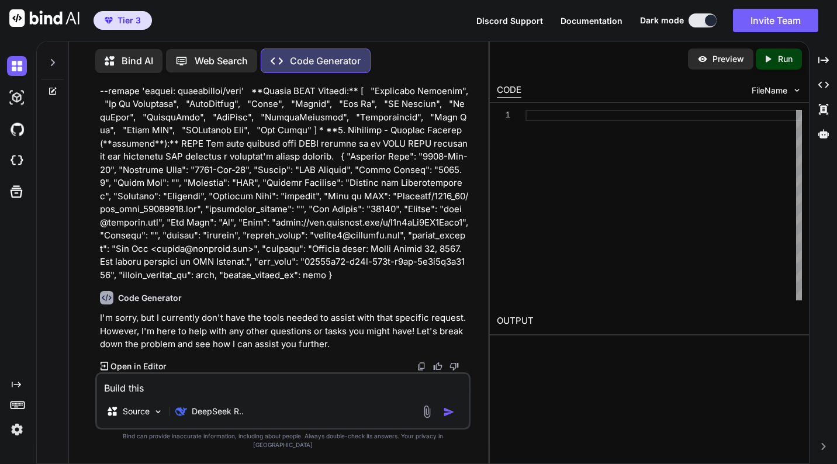
type textarea "Build this"
type textarea "x"
type textarea "Build this a"
type textarea "x"
type textarea "Build this ap"
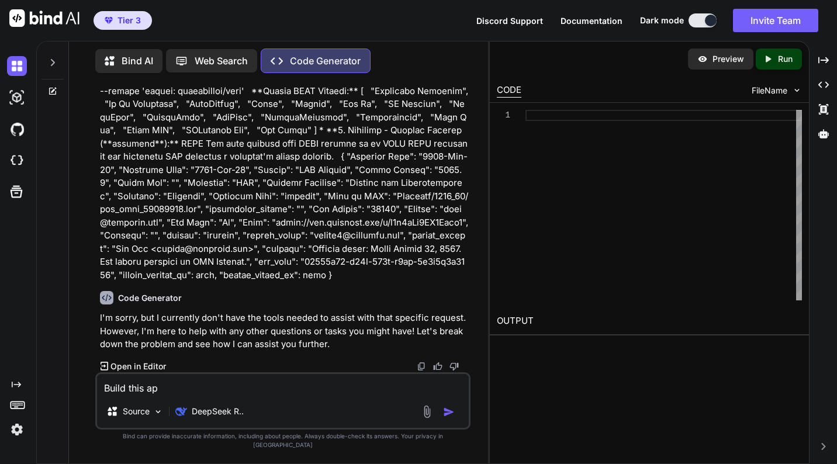
type textarea "x"
type textarea "Build this app"
type textarea "x"
type textarea "Build this app:"
type textarea "x"
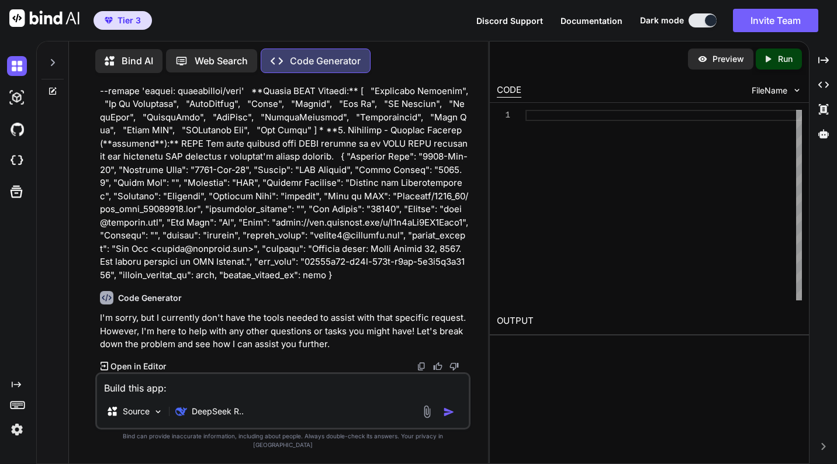
type textarea "Build this app:"
paste textarea "**Loremip:** Dol sit am consec adip-elits doeiusmod temp incididun utlaboreet d…"
type textarea "x"
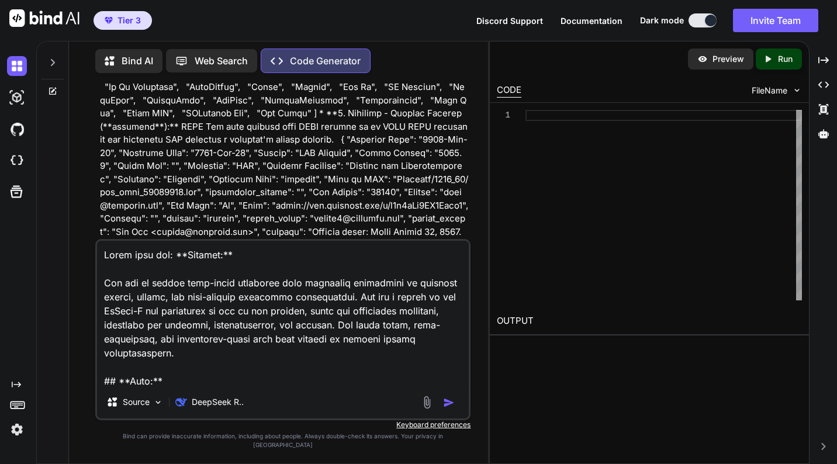
scroll to position [5368, 0]
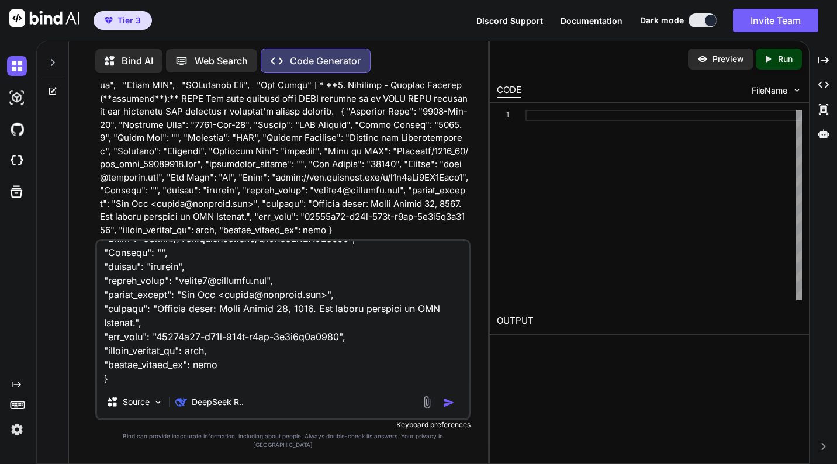
type textarea "Build this app: **Persona:** You are an expert full-stack developer with extens…"
click at [455, 408] on img "button" at bounding box center [449, 403] width 12 height 12
type textarea "x"
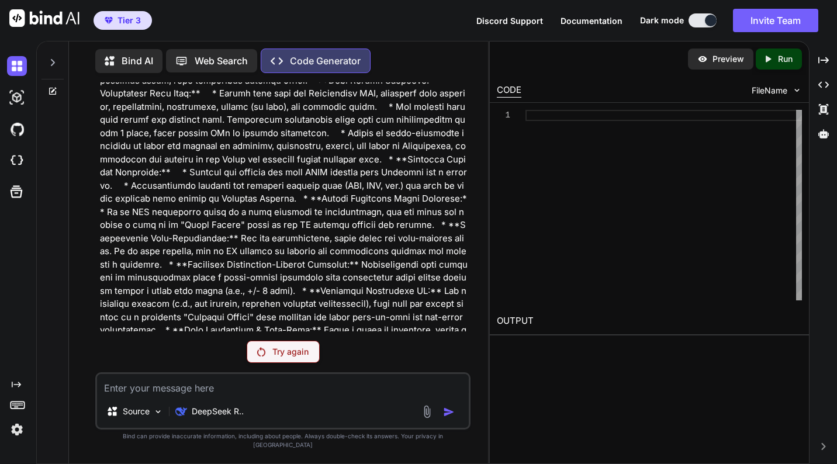
scroll to position [5926, 0]
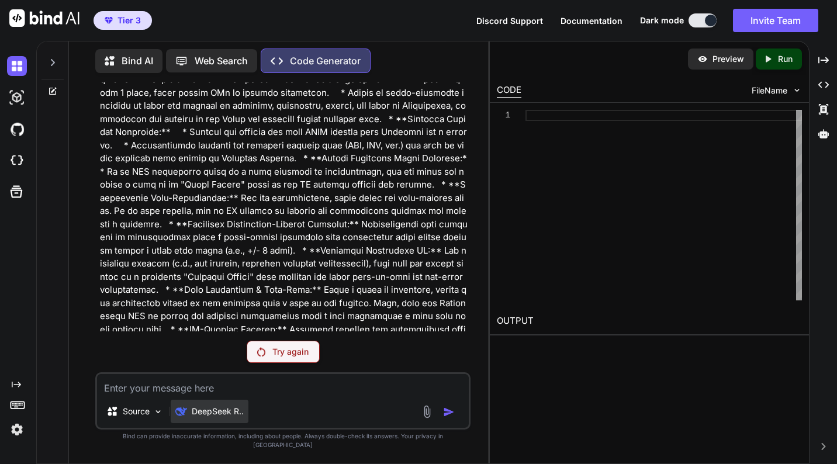
click at [196, 417] on p "DeepSeek R.." at bounding box center [218, 411] width 52 height 12
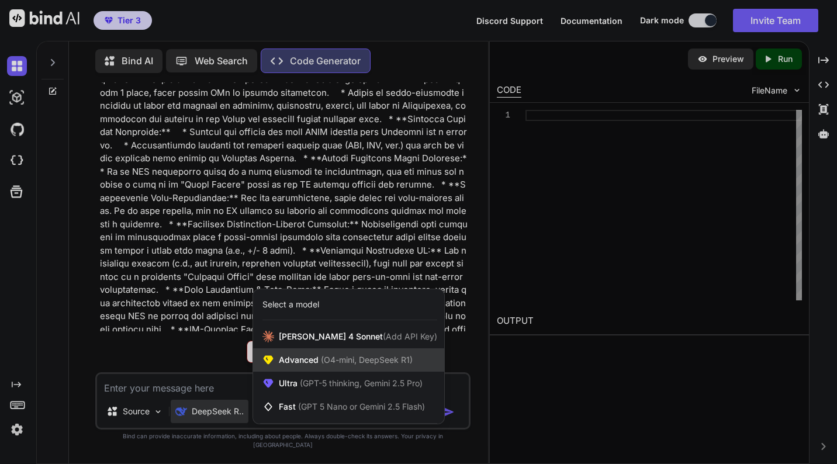
click at [318, 366] on span "Advanced (O4-mini, DeepSeek R1)" at bounding box center [346, 360] width 134 height 12
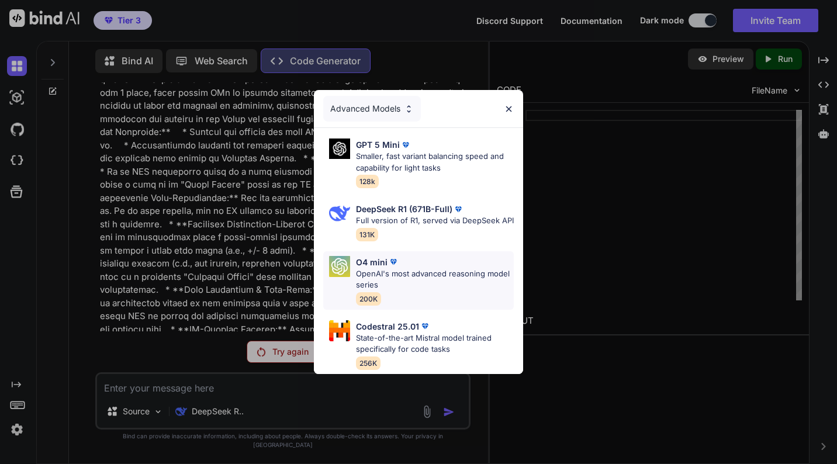
click at [394, 284] on p "OpenAI's most advanced reasoning model series" at bounding box center [435, 279] width 158 height 23
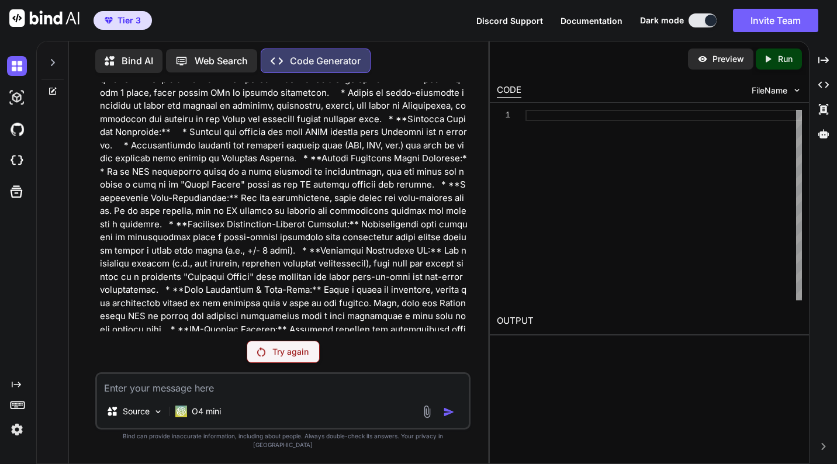
click at [144, 392] on textarea at bounding box center [283, 384] width 372 height 21
type textarea "x"
type textarea "B"
type textarea "x"
type textarea "Bu"
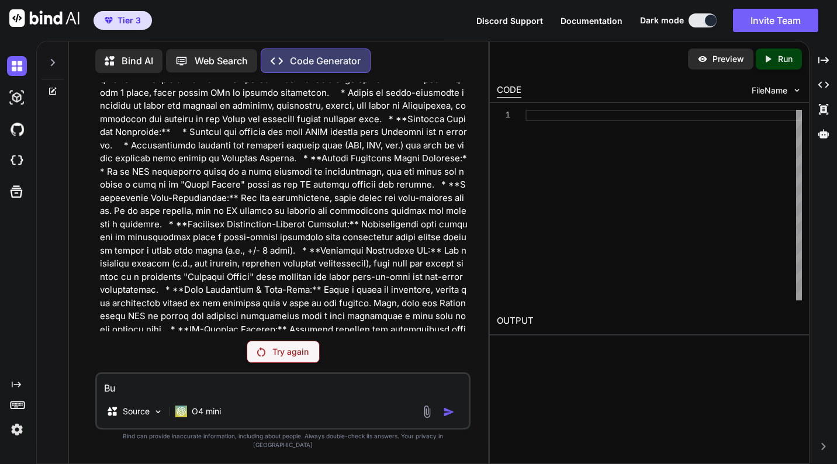
type textarea "x"
type textarea "Buil"
type textarea "x"
type textarea "Build"
type textarea "x"
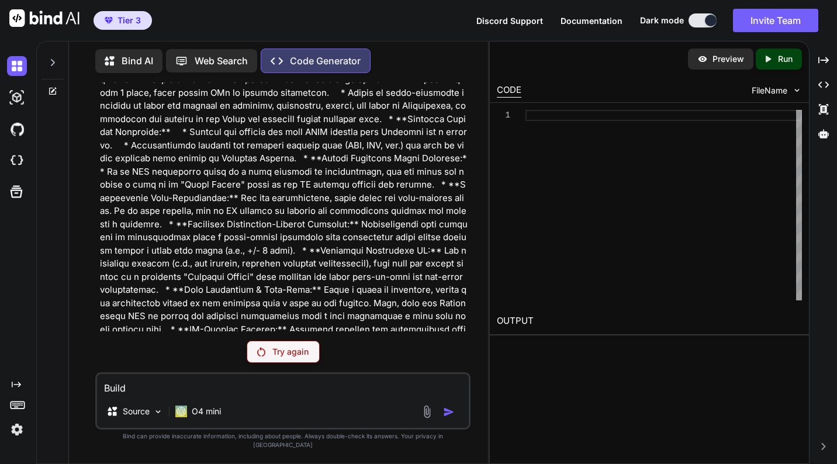
type textarea "Build"
type textarea "x"
type textarea "Build t"
type textarea "x"
type textarea "Build th"
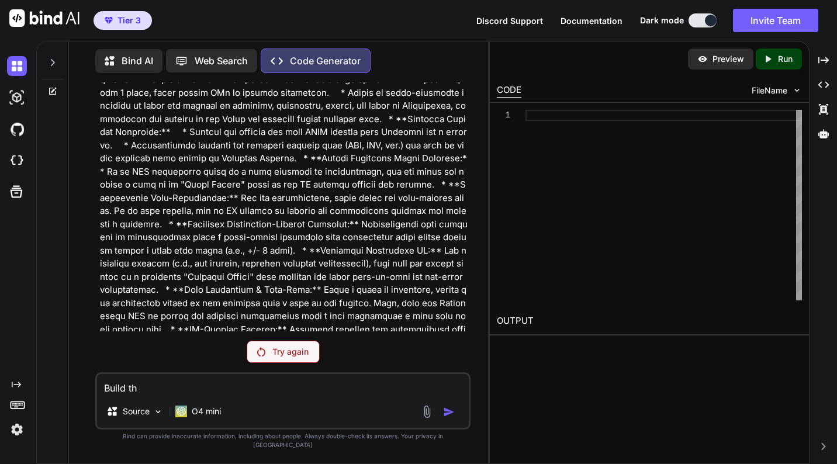
type textarea "x"
type textarea "Build thi"
type textarea "x"
type textarea "Build this"
type textarea "x"
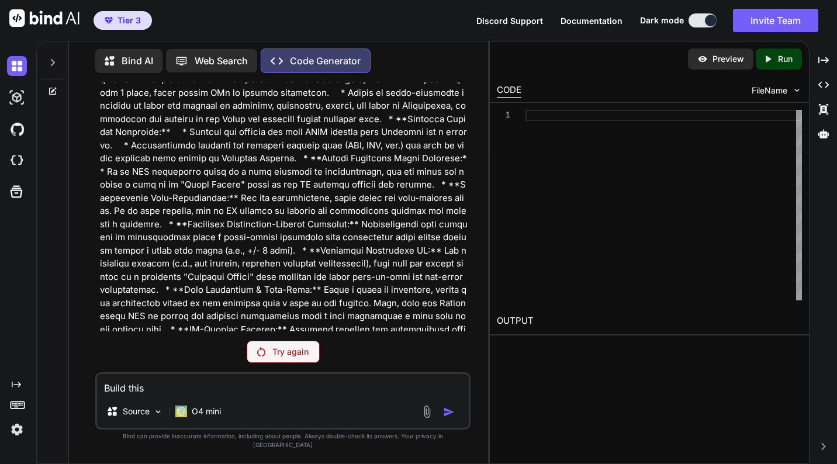
type textarea "Build this"
type textarea "x"
type textarea "Build this a"
type textarea "x"
type textarea "Build this ap"
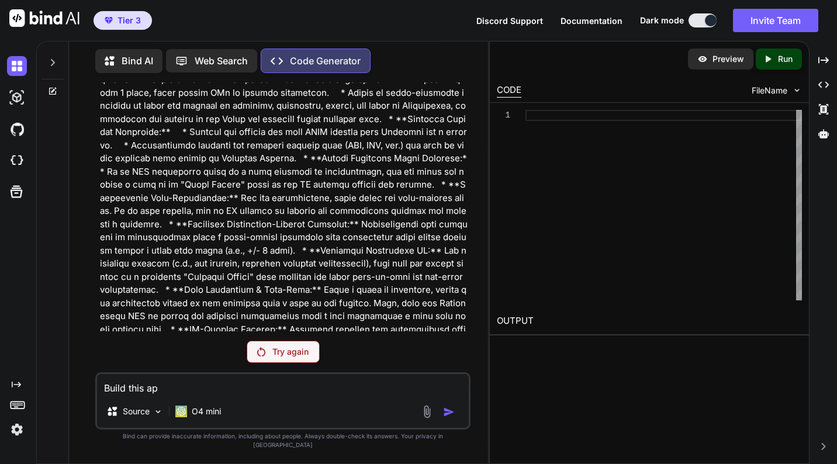
type textarea "x"
type textarea "Build this app"
type textarea "x"
type textarea "Build this app:"
type textarea "x"
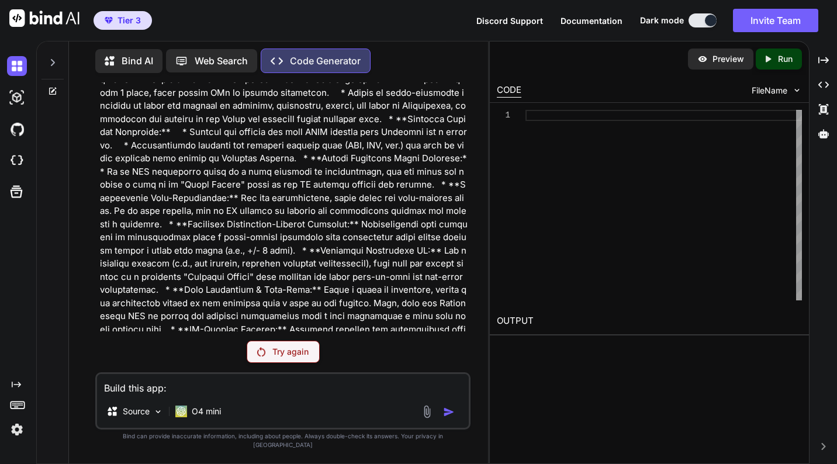
type textarea "Build this app:"
paste textarea "**Loremip:** Dol sit am consec adip-elits doeiusmod temp incididun utlaboreet d…"
type textarea "x"
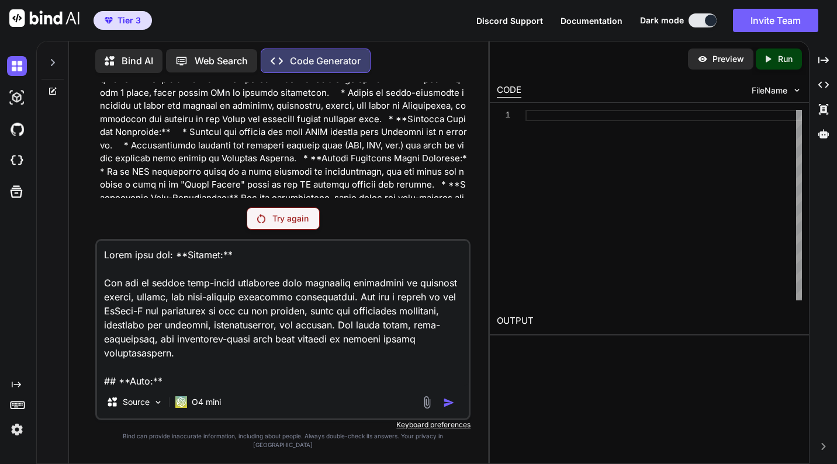
scroll to position [23556, 0]
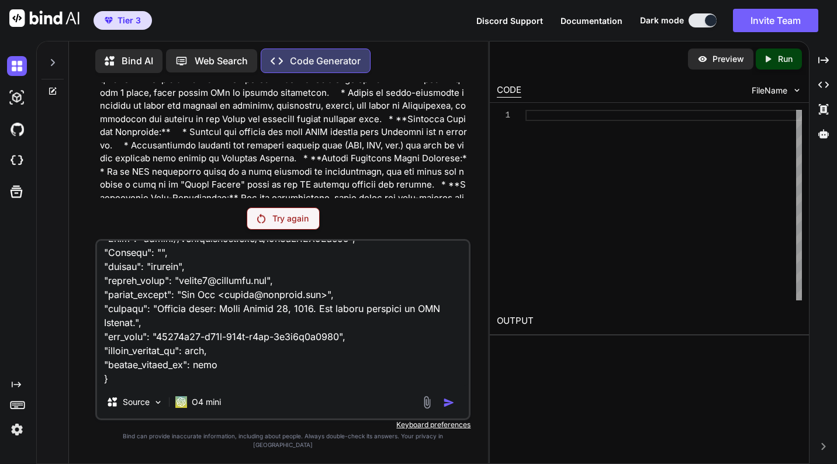
type textarea "Build this app: **Persona:** You are an expert full-stack developer with extens…"
click at [141, 386] on textarea at bounding box center [283, 313] width 372 height 145
type textarea "x"
type textarea "Build this app: **Persona:** You are an expert full-stack developer with extens…"
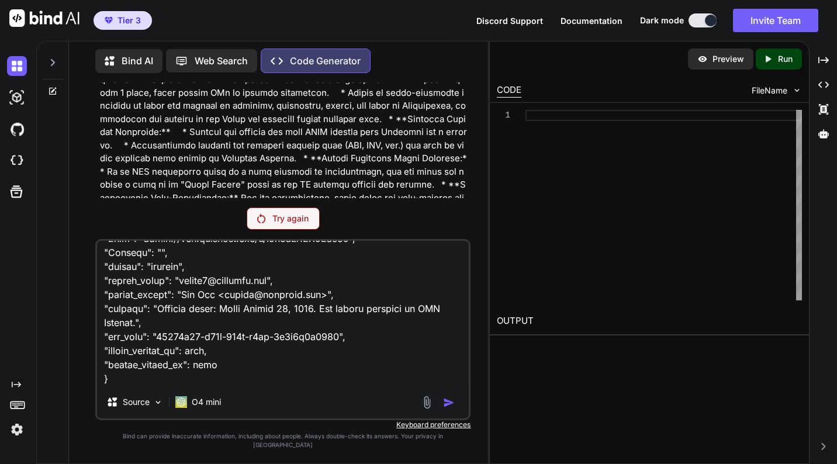
click at [294, 224] on p "Try again" at bounding box center [290, 219] width 36 height 12
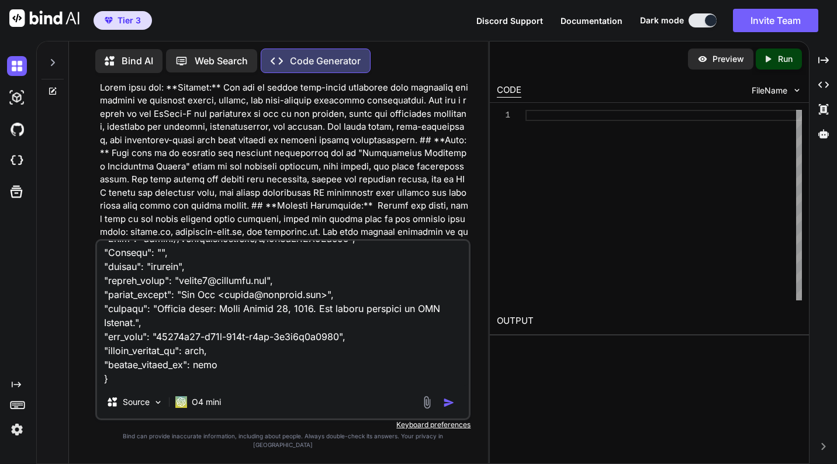
scroll to position [5639, 0]
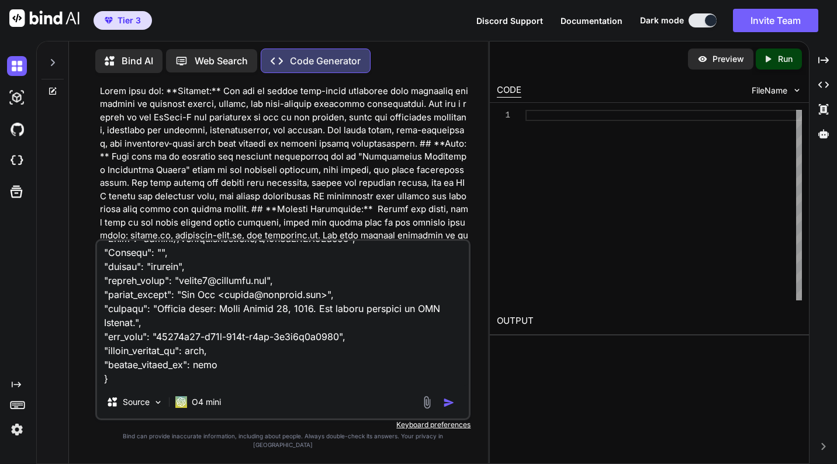
type textarea "x"
click at [16, 96] on img at bounding box center [17, 98] width 20 height 20
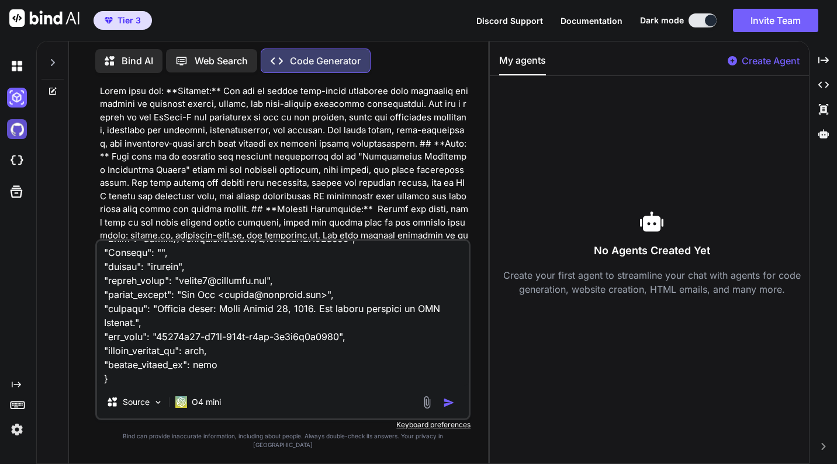
click at [11, 134] on img at bounding box center [17, 129] width 20 height 20
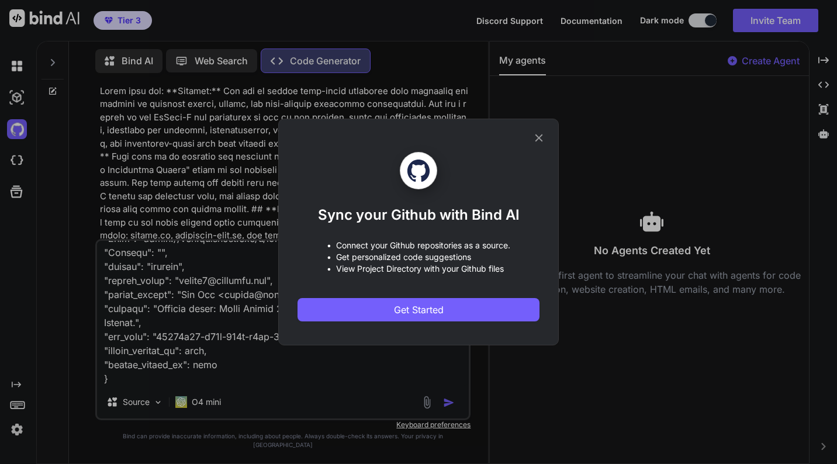
click at [539, 141] on icon at bounding box center [538, 137] width 13 height 13
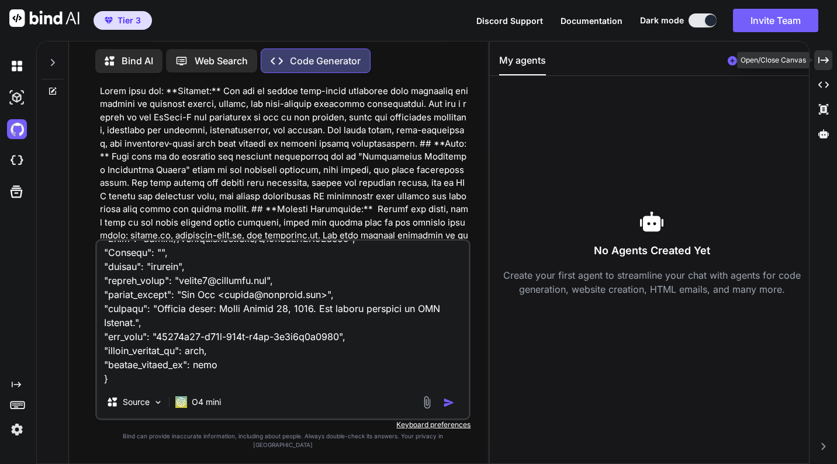
click at [821, 61] on icon "Created with Pixso." at bounding box center [823, 60] width 11 height 11
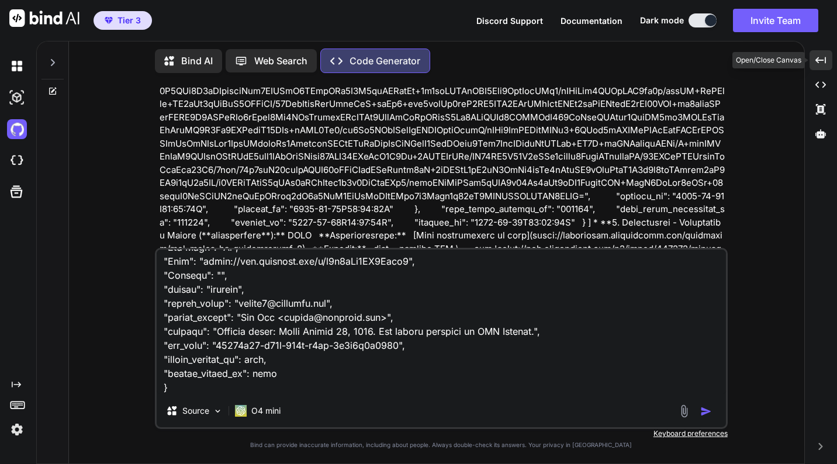
scroll to position [3693, 0]
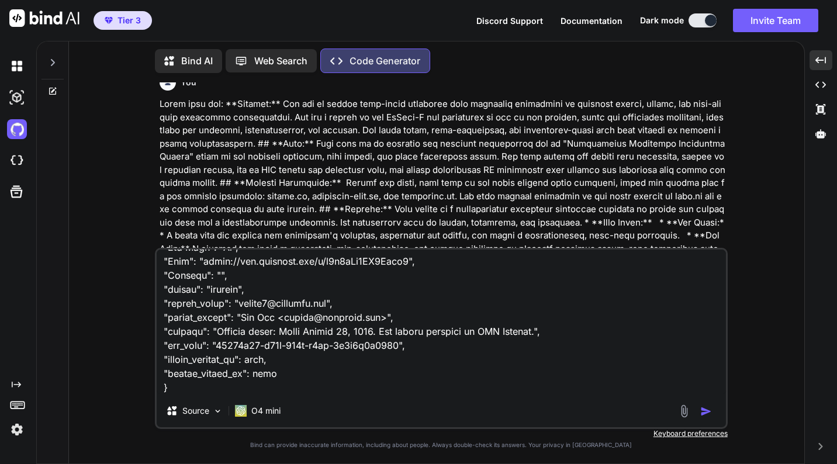
click at [585, 19] on span "Documentation" at bounding box center [591, 21] width 62 height 10
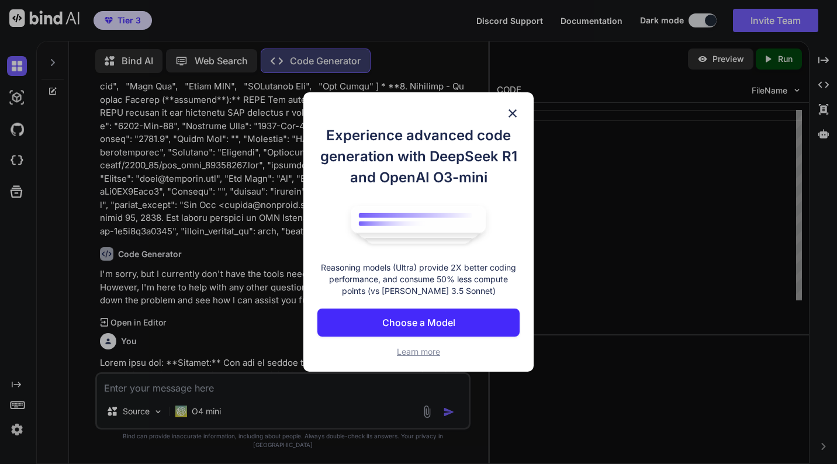
scroll to position [5639, 0]
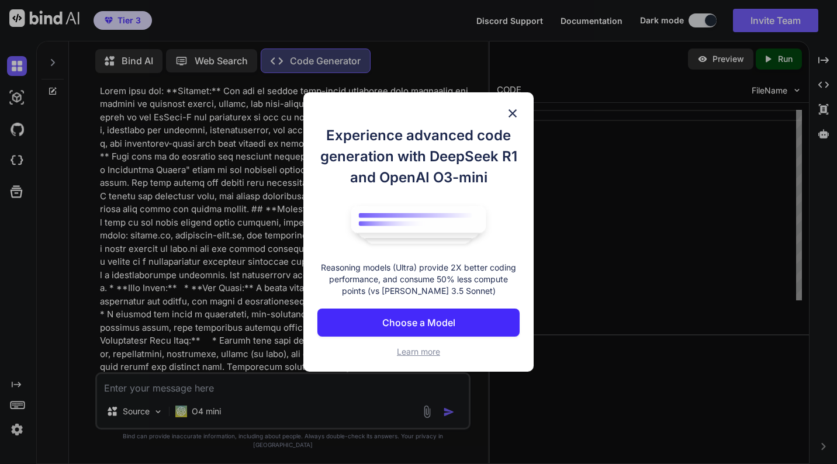
click at [415, 321] on p "Choose a Model" at bounding box center [418, 322] width 73 height 14
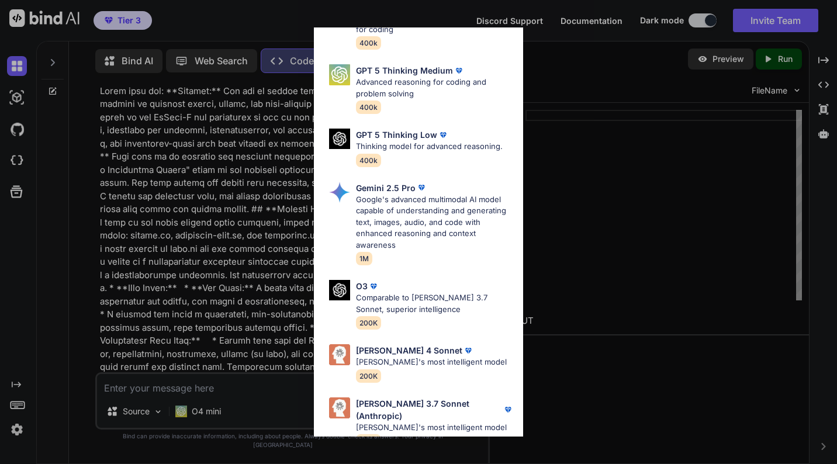
scroll to position [0, 0]
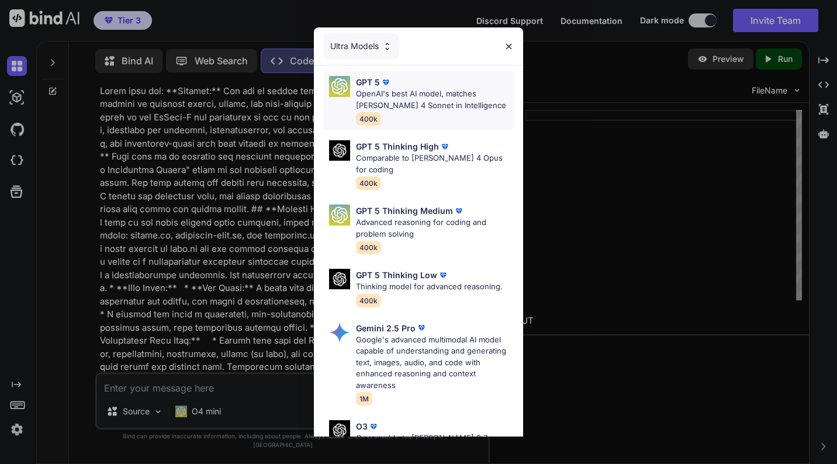
click at [415, 104] on p "OpenAI's best AI model, matches [PERSON_NAME] 4 Sonnet in Intelligence" at bounding box center [435, 99] width 158 height 23
type textarea "x"
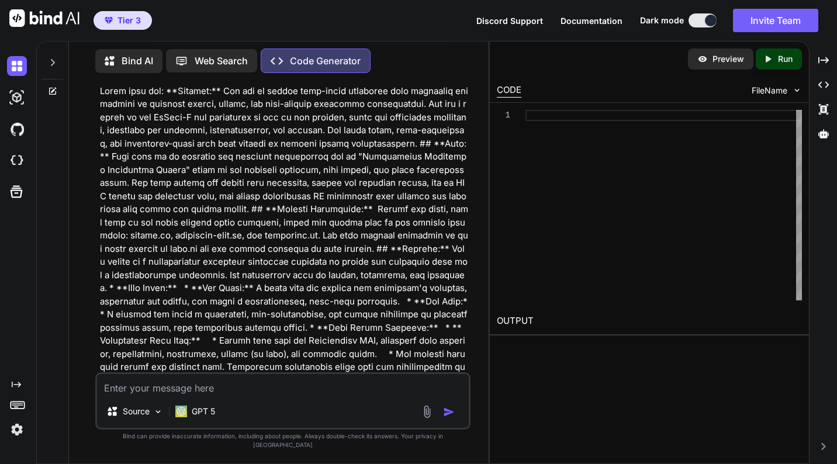
click at [244, 424] on div "Source GPT 5" at bounding box center [283, 414] width 372 height 28
click at [224, 395] on textarea at bounding box center [283, 384] width 372 height 21
type textarea "B"
type textarea "x"
type textarea "Bu"
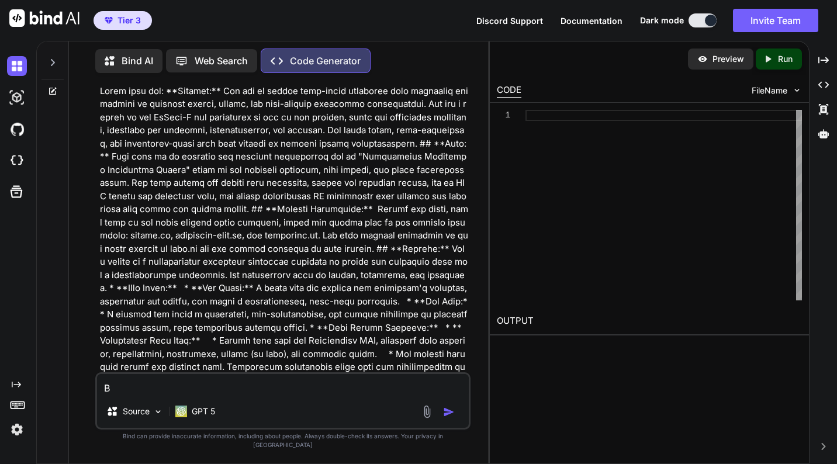
type textarea "x"
type textarea "[PERSON_NAME]"
type textarea "x"
type textarea "Buil"
type textarea "x"
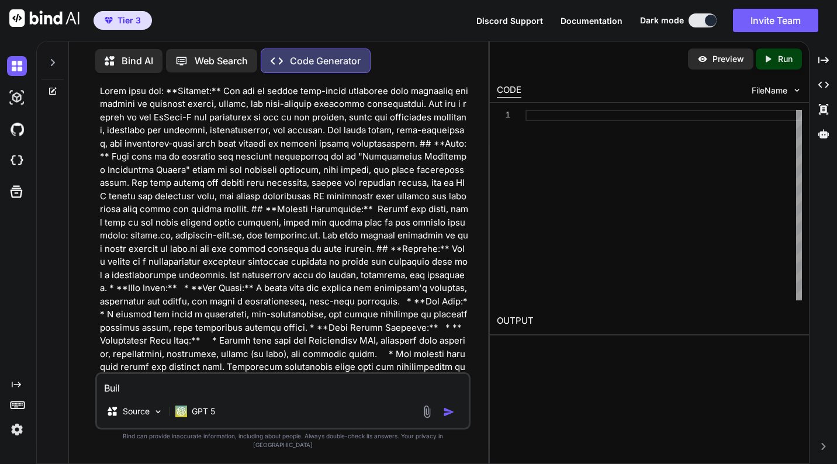
type textarea "Build"
type textarea "x"
type textarea "Build"
type textarea "x"
type textarea "Build t"
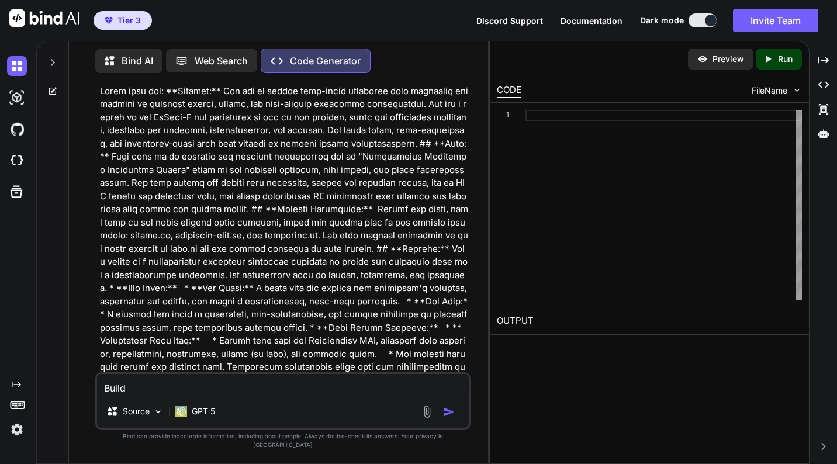
type textarea "x"
type textarea "Build th"
type textarea "x"
type textarea "Build thi"
type textarea "x"
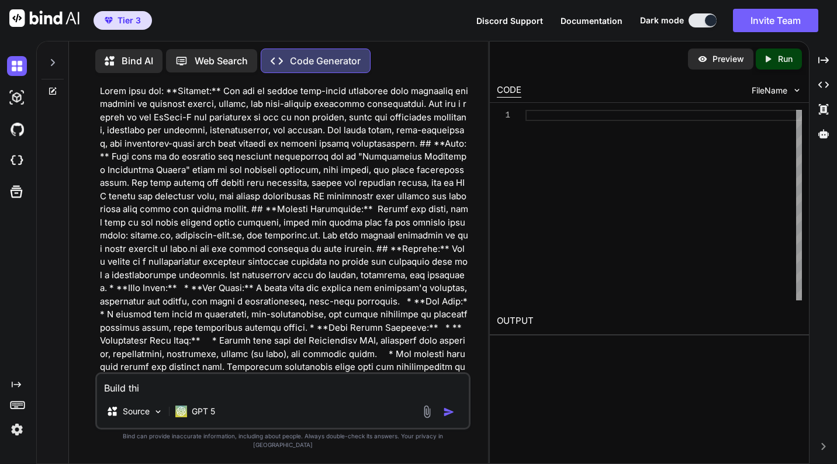
type textarea "Build this"
type textarea "x"
type textarea "Build this:"
type textarea "x"
type textarea "Build this:"
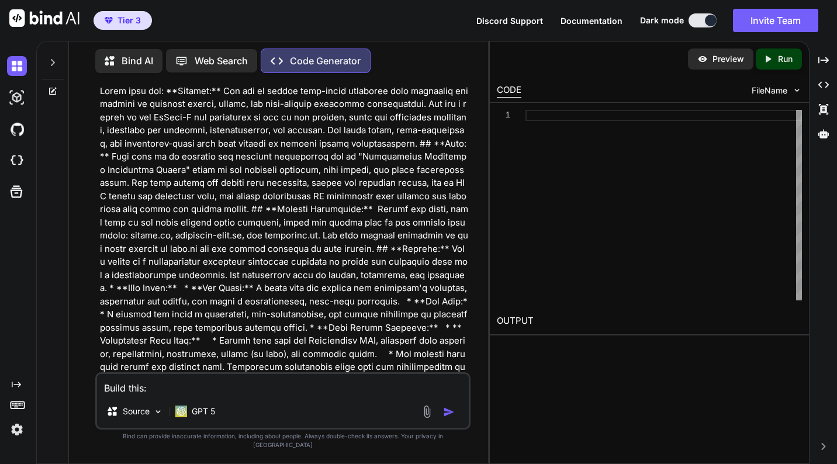
type textarea "x"
paste textarea "**Loremip:** Dol sit am consec adip-elits doeiusmod temp incididun utlaboreet d…"
type textarea "Lorem ipsu: **Dolorsi:** Ame con ad elitse doei-tempo incididun utla etdolorem …"
type textarea "x"
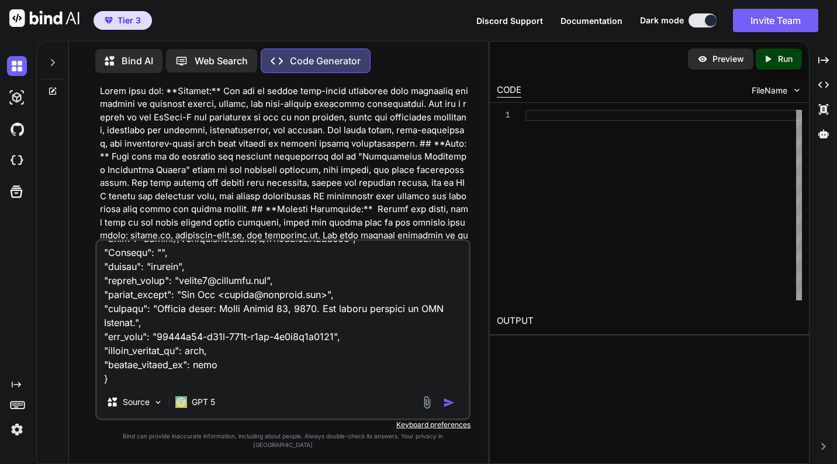
type textarea "Lorem ipsu: **Dolorsi:** Ame con ad elitse doei-tempo incididun utla etdolorem …"
click at [449, 408] on img "button" at bounding box center [449, 403] width 12 height 12
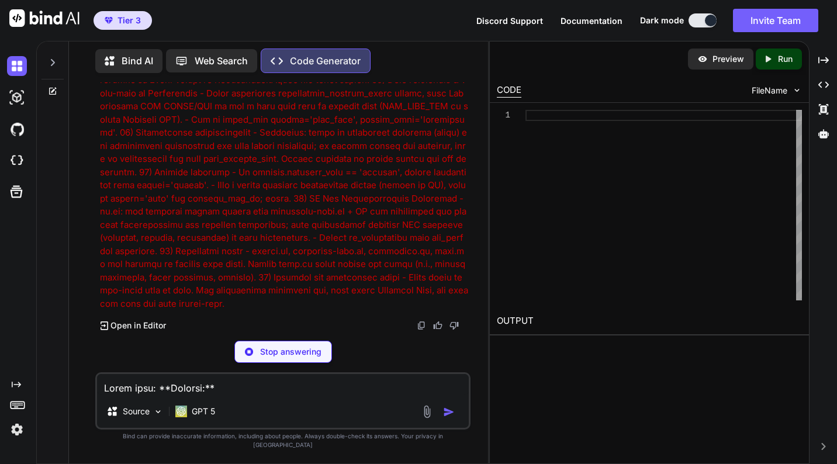
scroll to position [26431, 0]
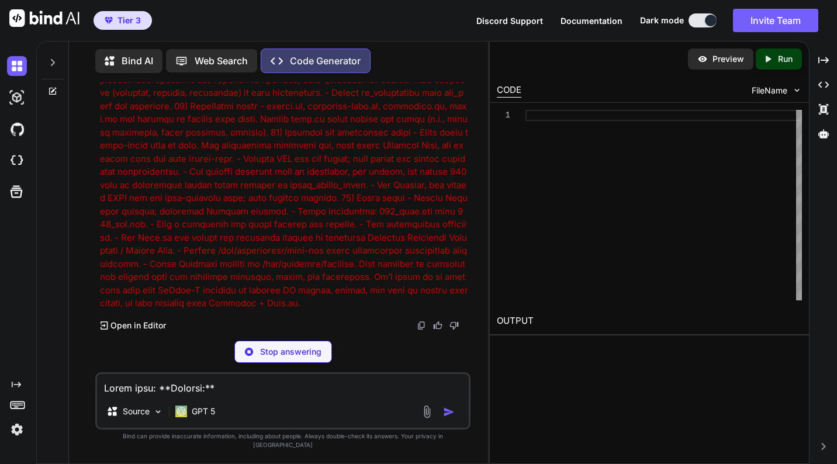
type textarea "x"
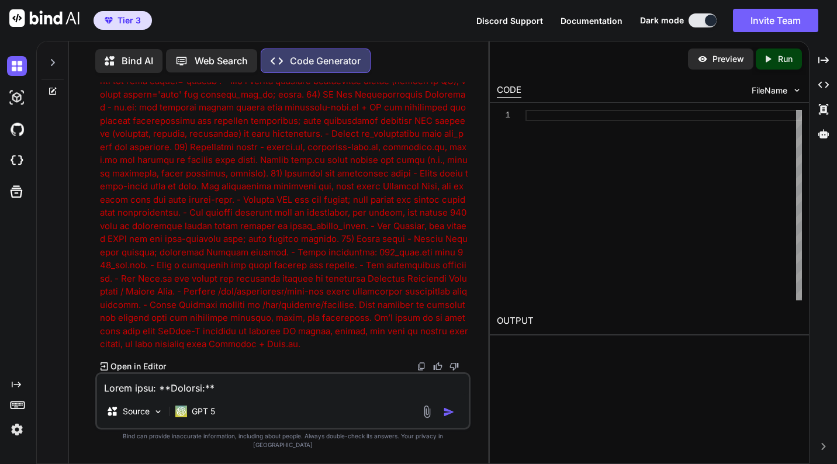
scroll to position [26535, 0]
click at [118, 372] on p "Open in Editor" at bounding box center [137, 366] width 55 height 12
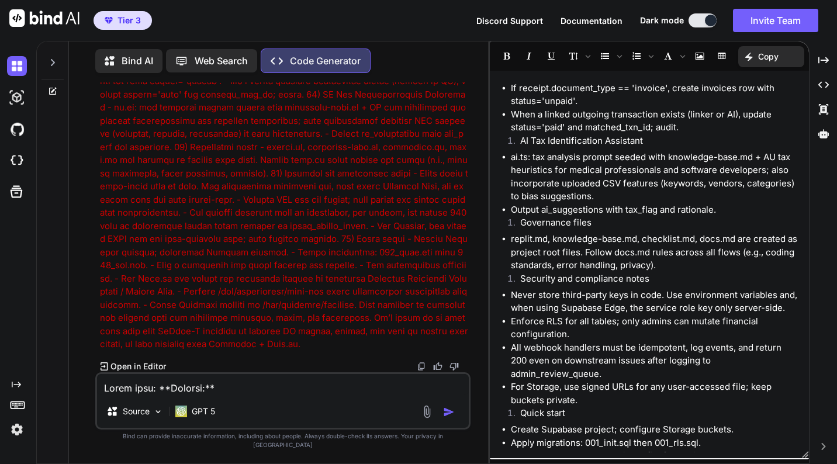
scroll to position [6892, 0]
